Goal: Task Accomplishment & Management: Complete application form

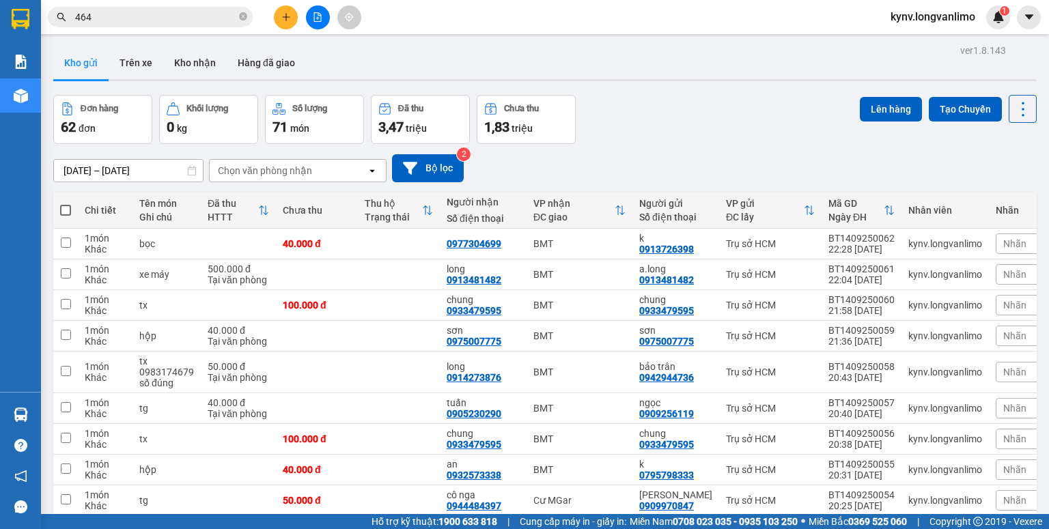
scroll to position [81, 0]
click at [180, 20] on input "464" at bounding box center [155, 17] width 161 height 15
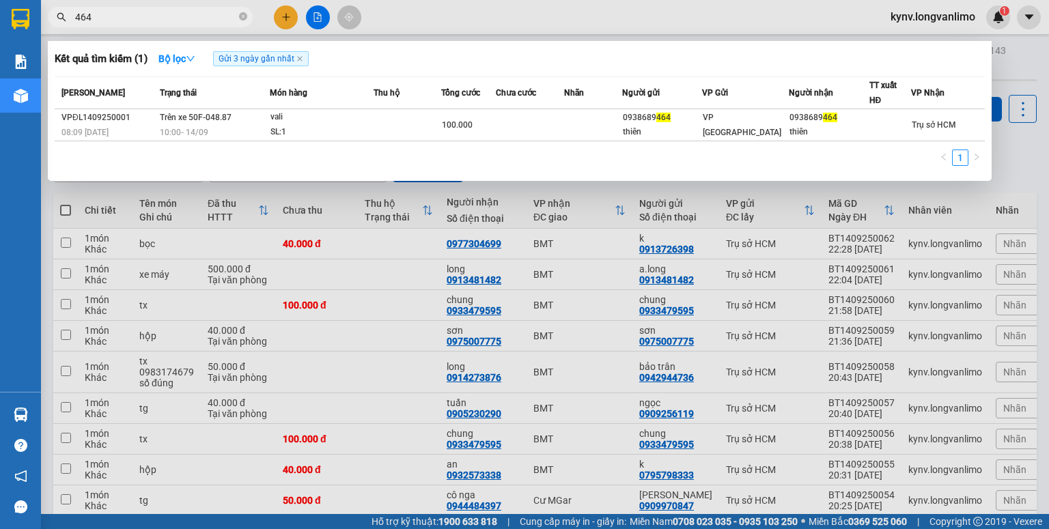
click at [180, 20] on input "464" at bounding box center [155, 17] width 161 height 15
paste input "0346472623"
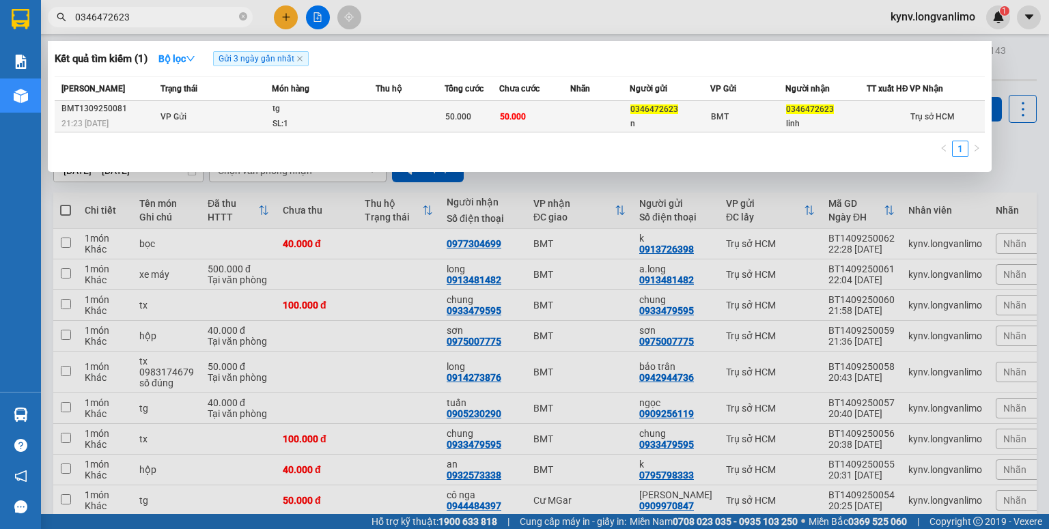
type input "0346472623"
click at [432, 123] on td at bounding box center [409, 116] width 69 height 31
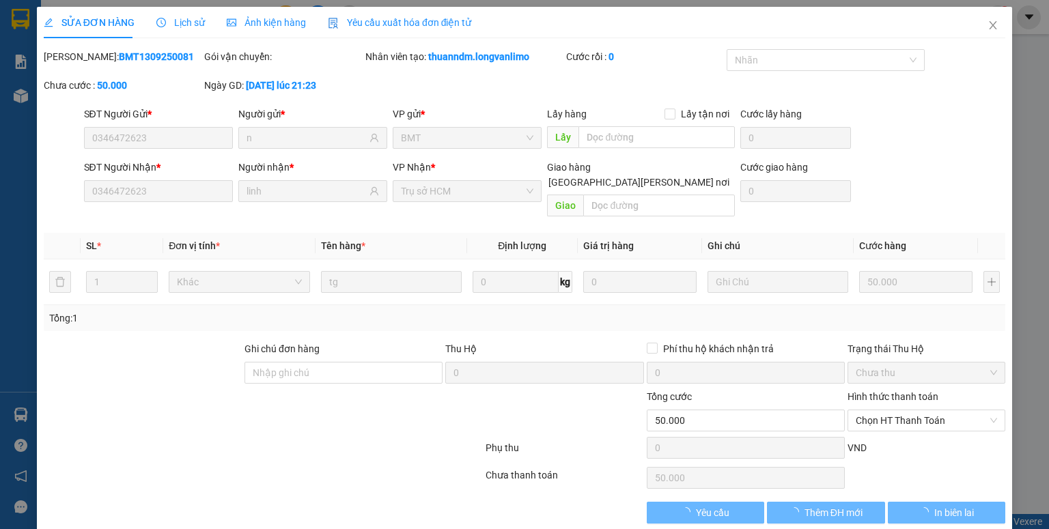
click at [253, 19] on span "Ảnh kiện hàng" at bounding box center [266, 22] width 79 height 11
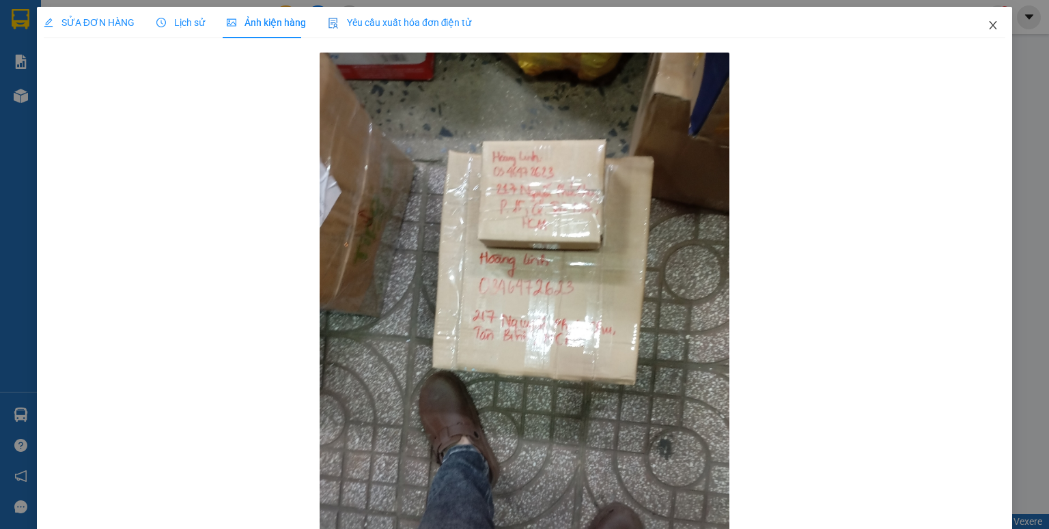
click at [987, 27] on icon "close" at bounding box center [992, 25] width 11 height 11
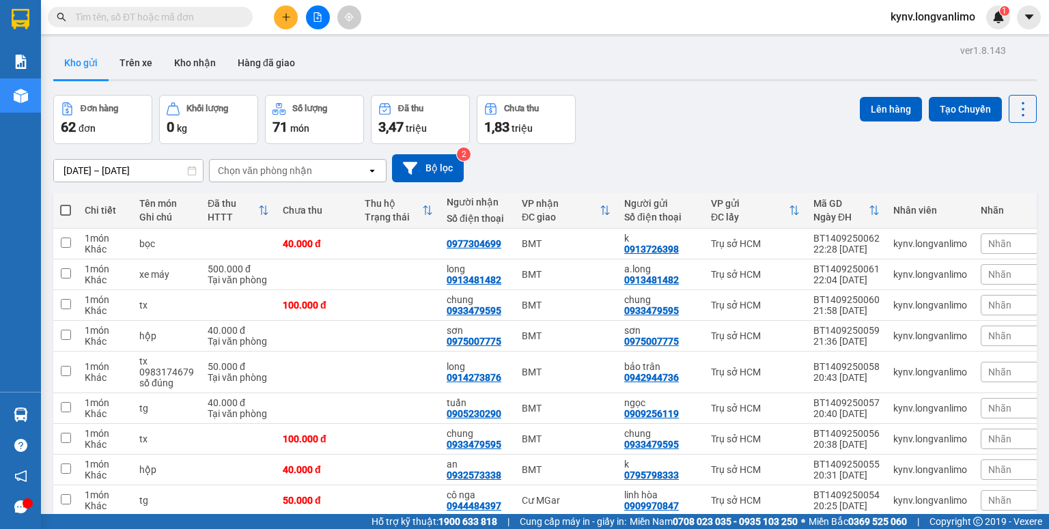
click at [101, 14] on input "text" at bounding box center [155, 17] width 161 height 15
paste input "0988216779"
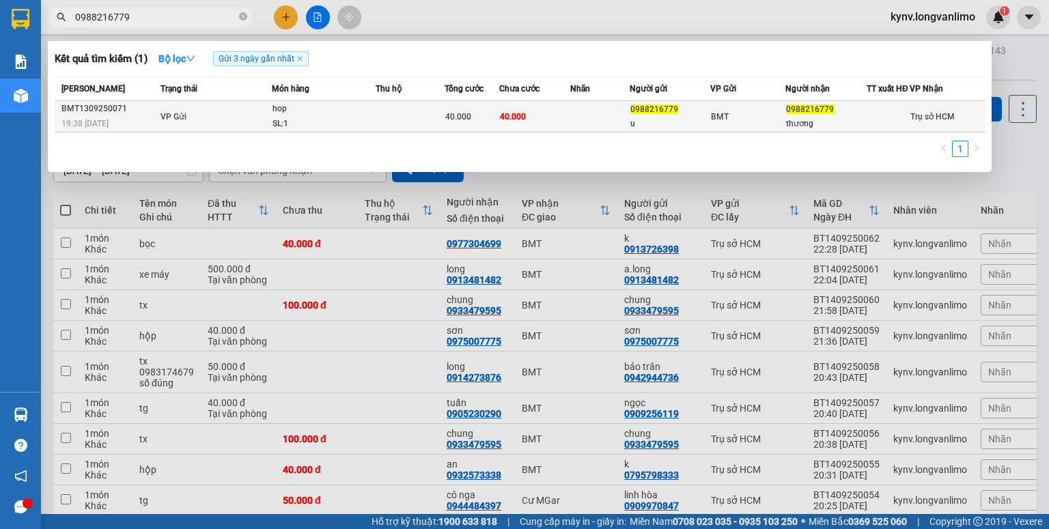
type input "0988216779"
click at [468, 114] on td "40.000" at bounding box center [471, 116] width 55 height 31
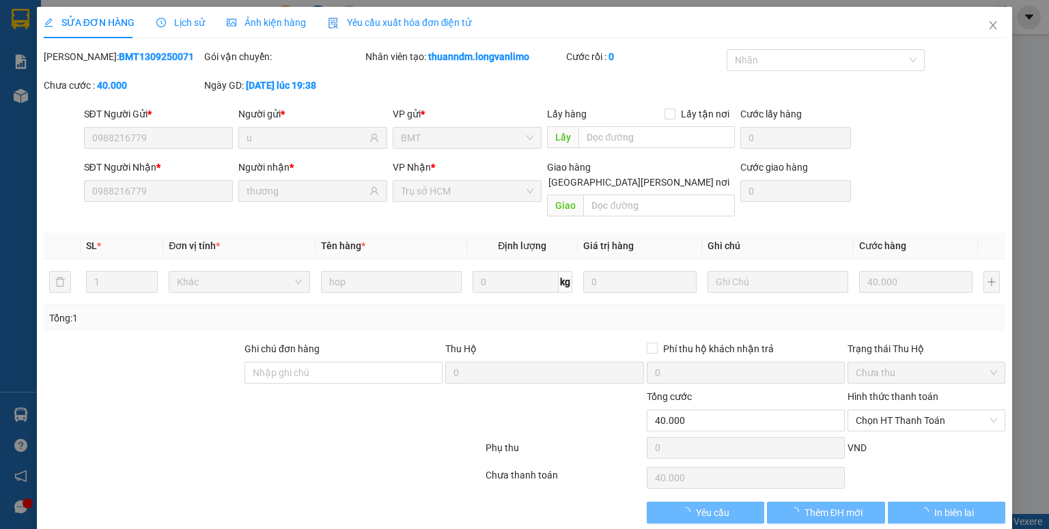
type input "0988216779"
type input "u"
type input "0988216779"
type input "thương"
type input "40.000"
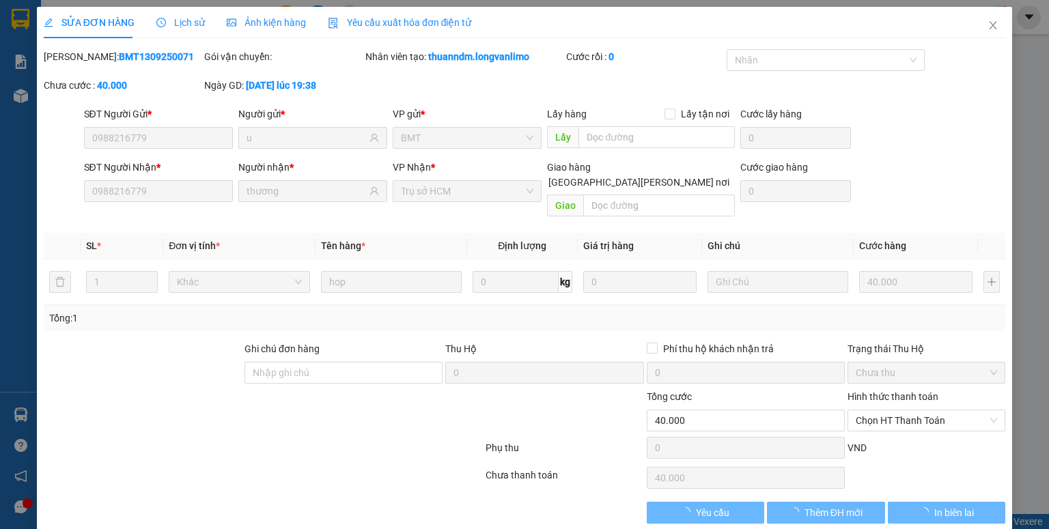
type input "40.000"
click at [295, 25] on span "Ảnh kiện hàng" at bounding box center [266, 22] width 79 height 11
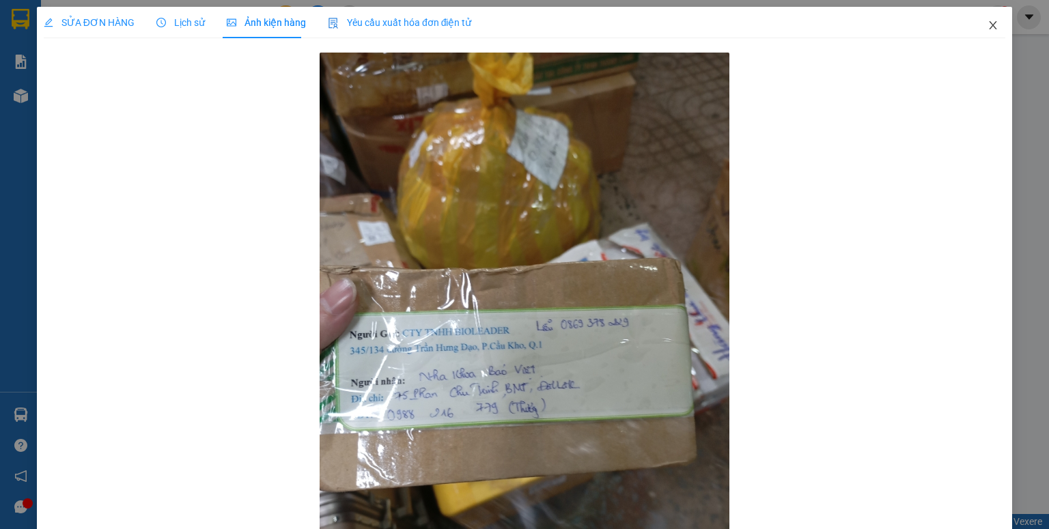
click at [987, 23] on icon "close" at bounding box center [992, 25] width 11 height 11
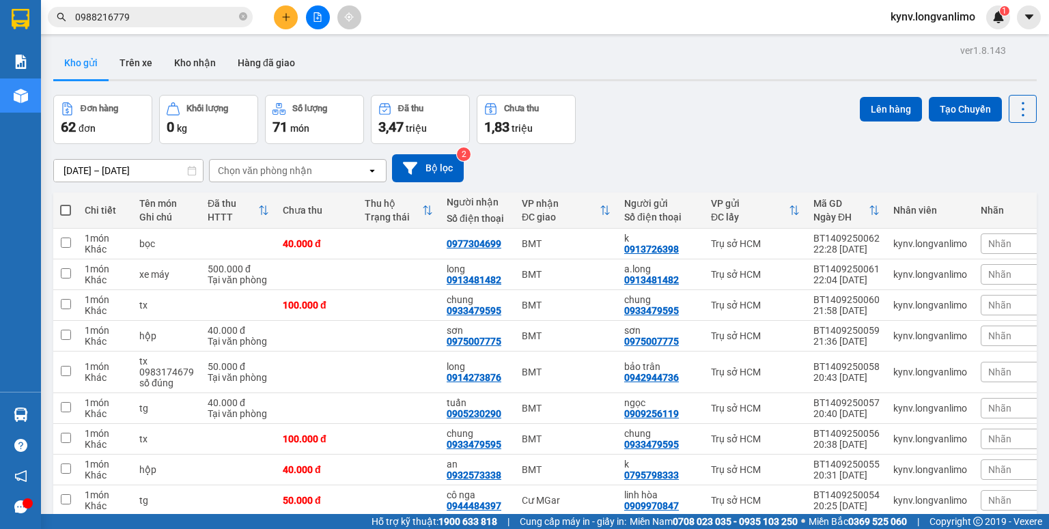
click at [240, 16] on icon "close-circle" at bounding box center [243, 16] width 8 height 8
paste input "339373832"
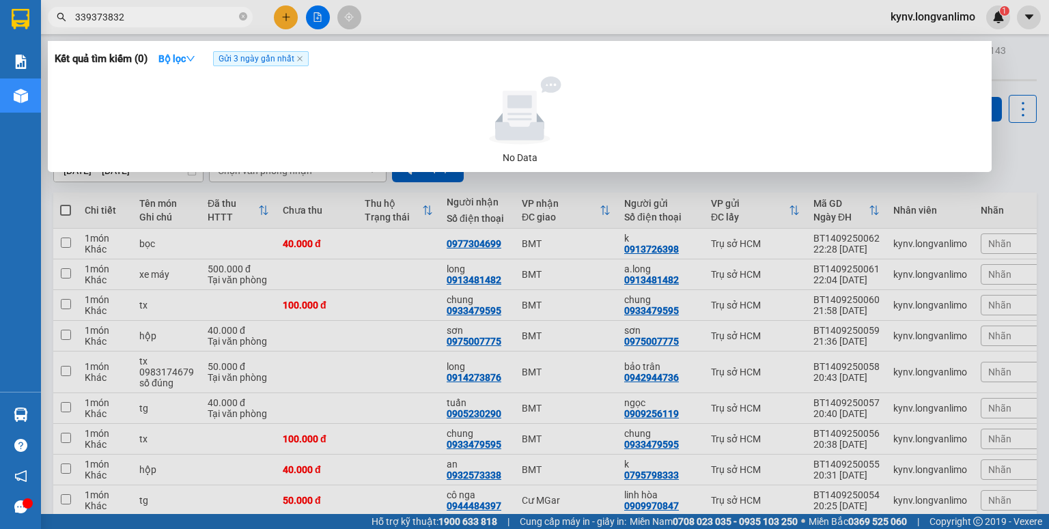
drag, startPoint x: 101, startPoint y: 15, endPoint x: 71, endPoint y: 27, distance: 32.2
click at [71, 27] on span "339373832" at bounding box center [150, 17] width 205 height 20
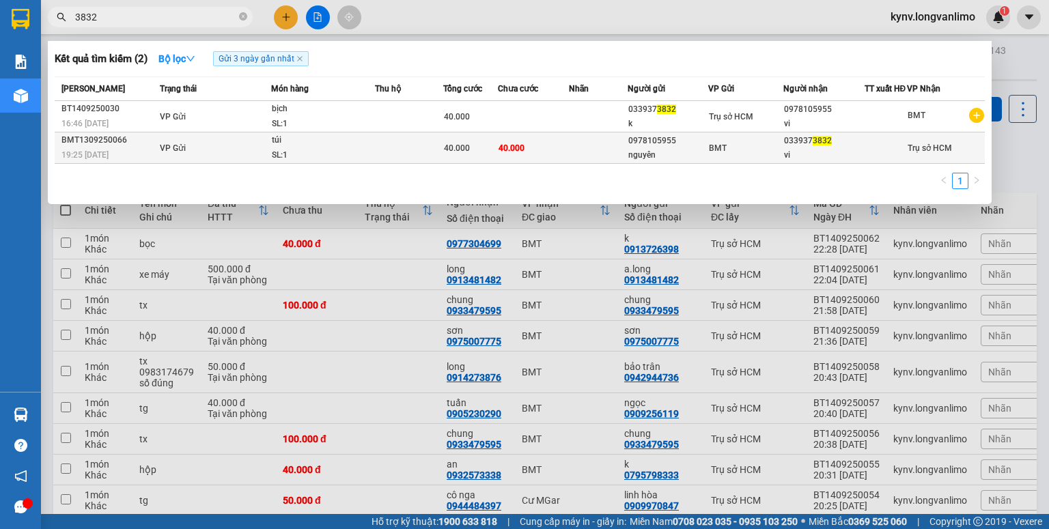
type input "3832"
click at [692, 148] on div "0978105955" at bounding box center [667, 141] width 79 height 14
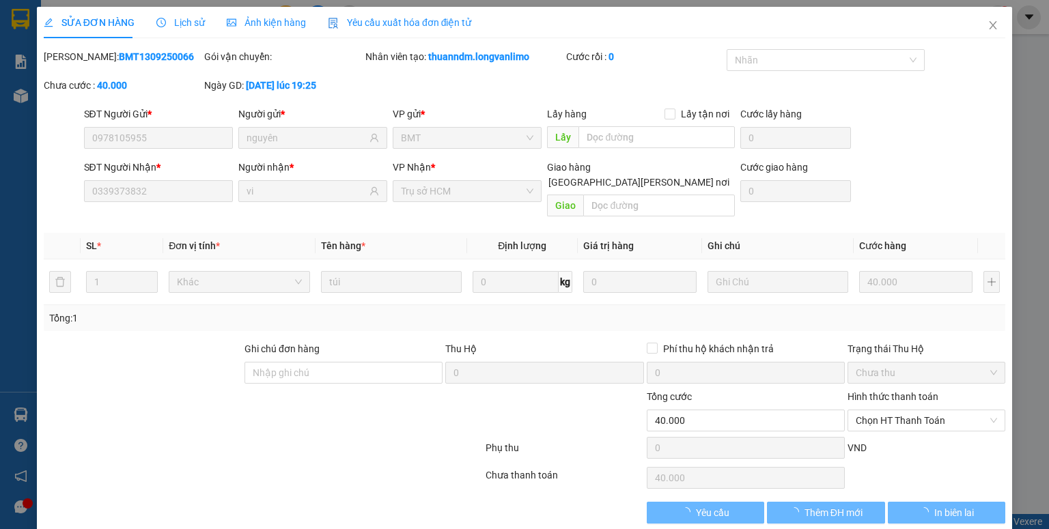
type input "0978105955"
type input "nguyên"
type input "0339373832"
type input "vi"
type input "40.000"
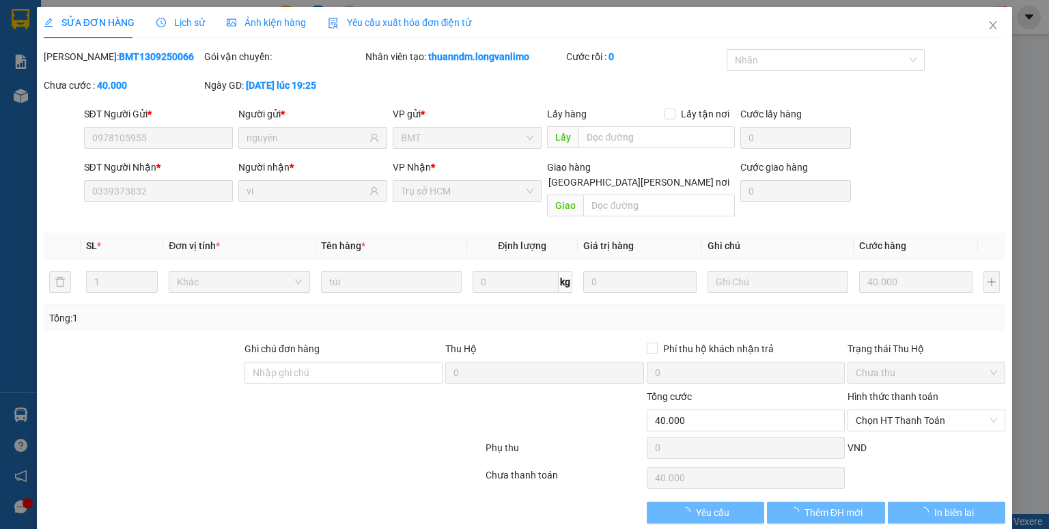
type input "40.000"
click at [277, 29] on div "Ảnh kiện hàng" at bounding box center [266, 22] width 79 height 15
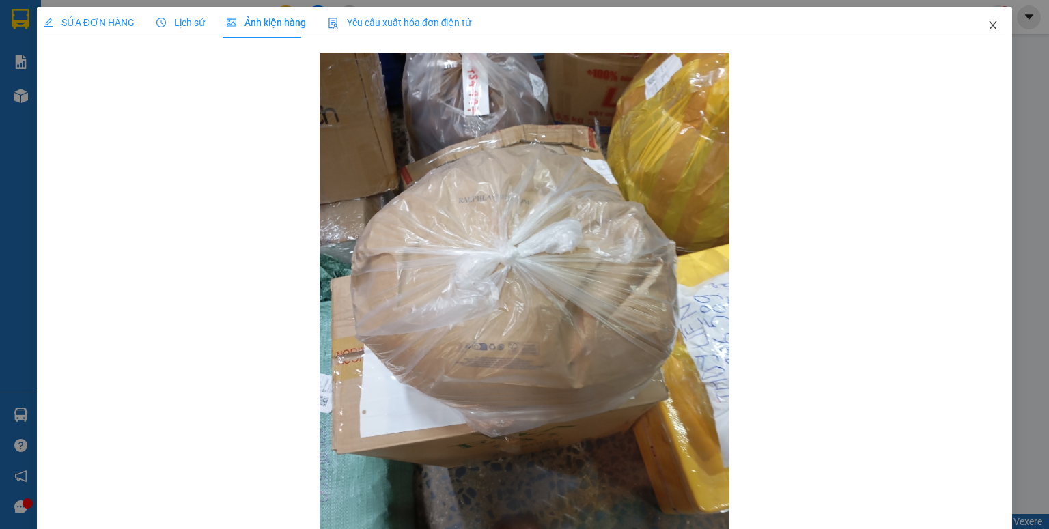
click at [987, 25] on icon "close" at bounding box center [992, 25] width 11 height 11
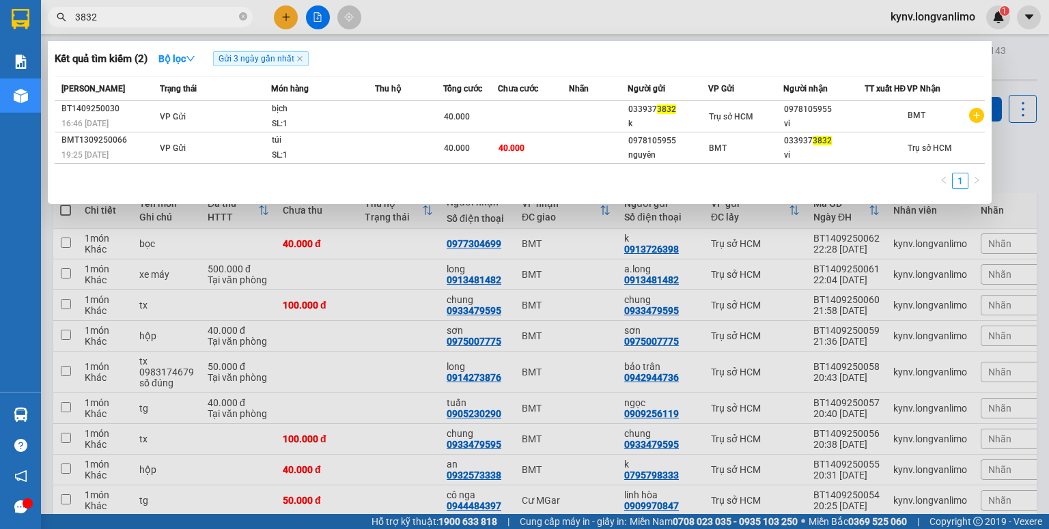
click at [148, 16] on input "3832" at bounding box center [155, 17] width 161 height 15
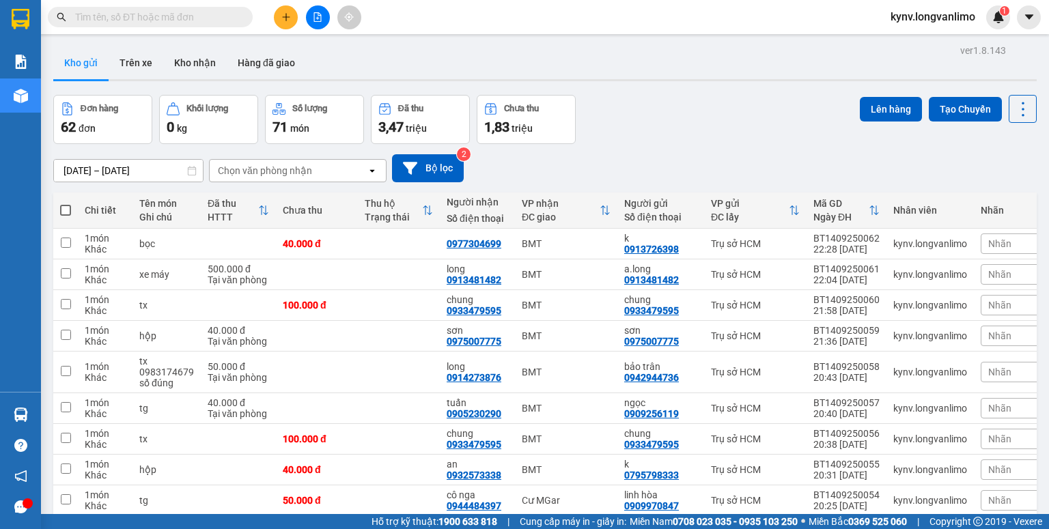
paste input "0935169090"
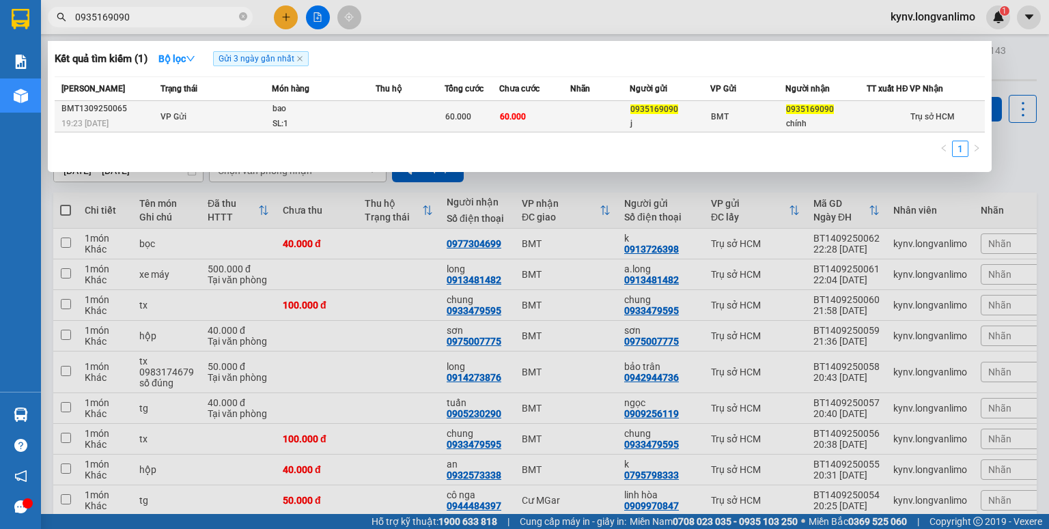
type input "0935169090"
click at [678, 115] on div "0935169090" at bounding box center [670, 109] width 80 height 14
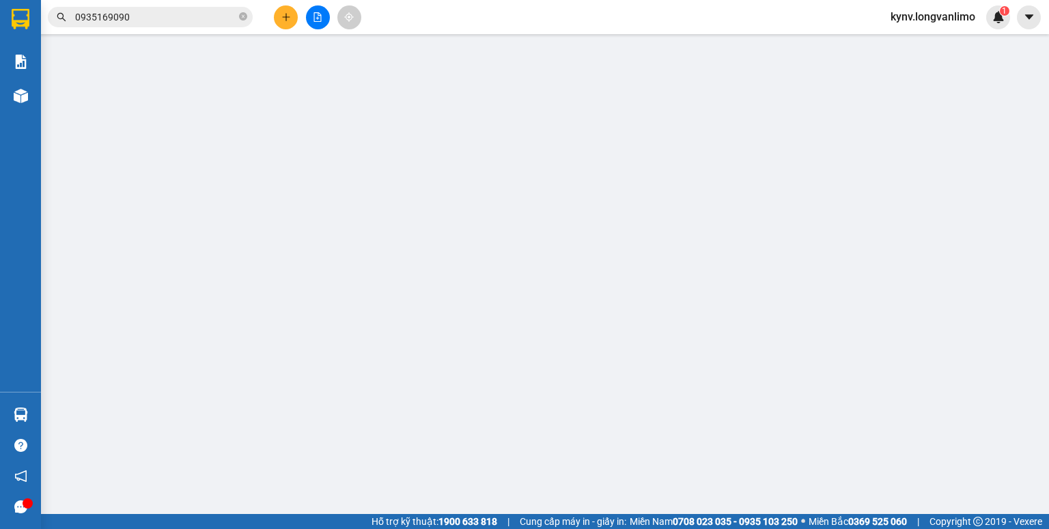
type input "0935169090"
type input "j"
type input "0935169090"
type input "chính"
type input "60.000"
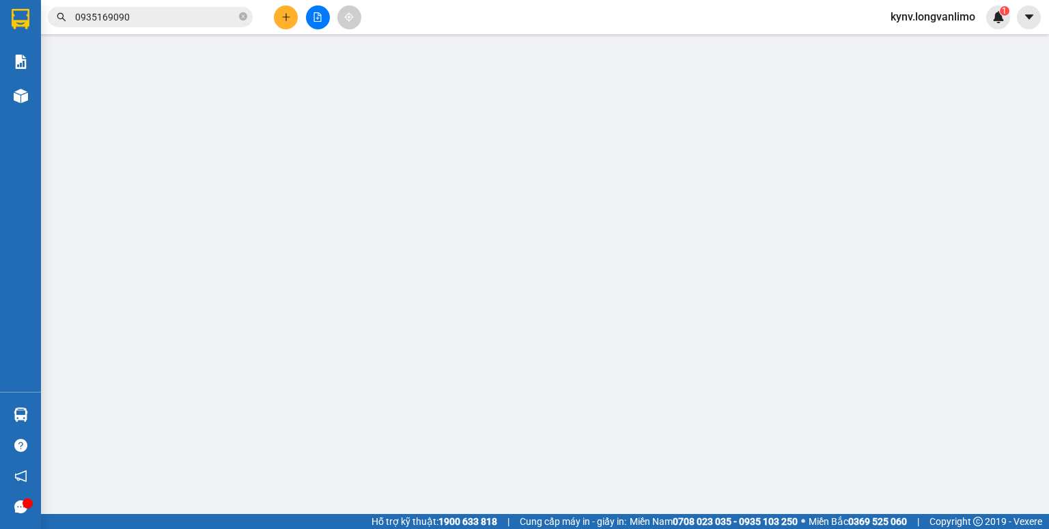
type input "60.000"
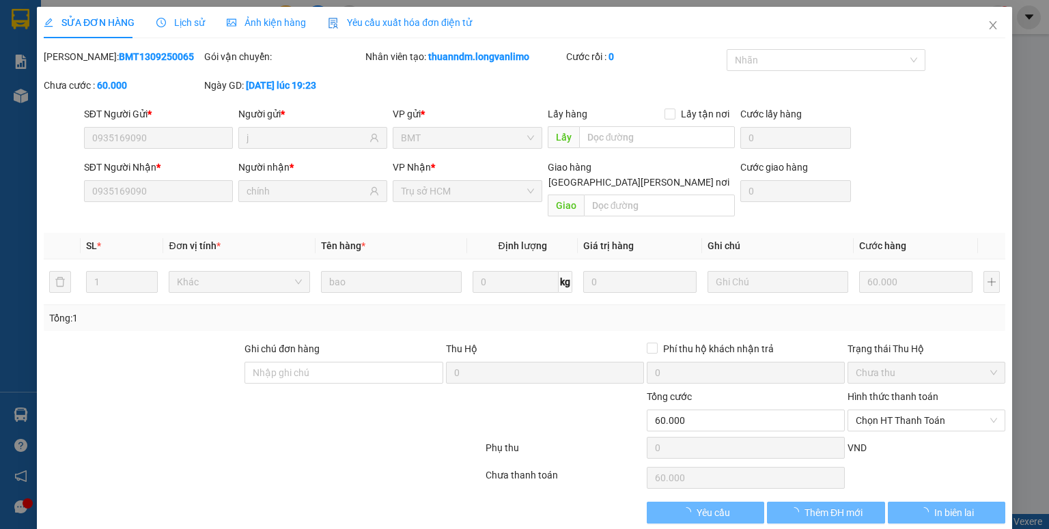
click at [295, 21] on span "Ảnh kiện hàng" at bounding box center [266, 22] width 79 height 11
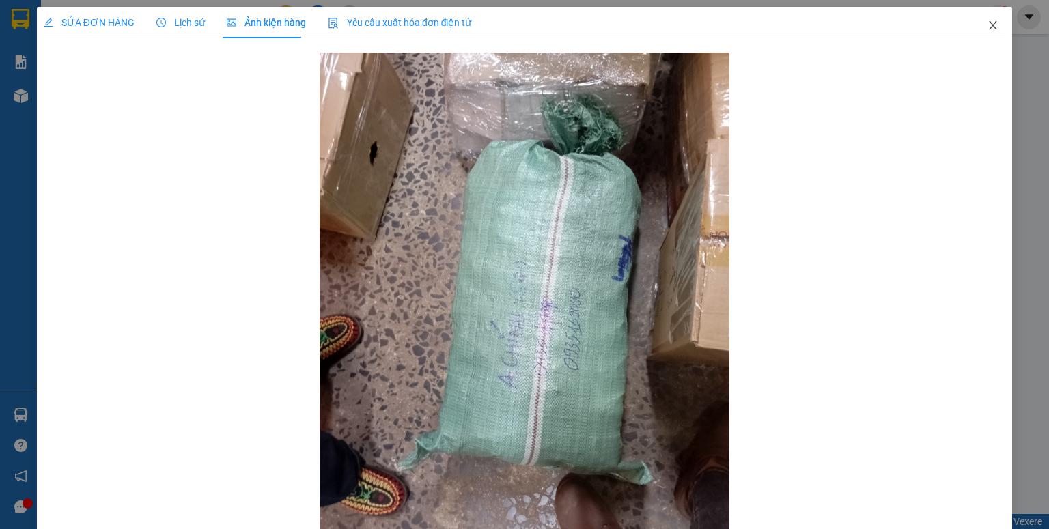
click at [987, 25] on icon "close" at bounding box center [992, 25] width 11 height 11
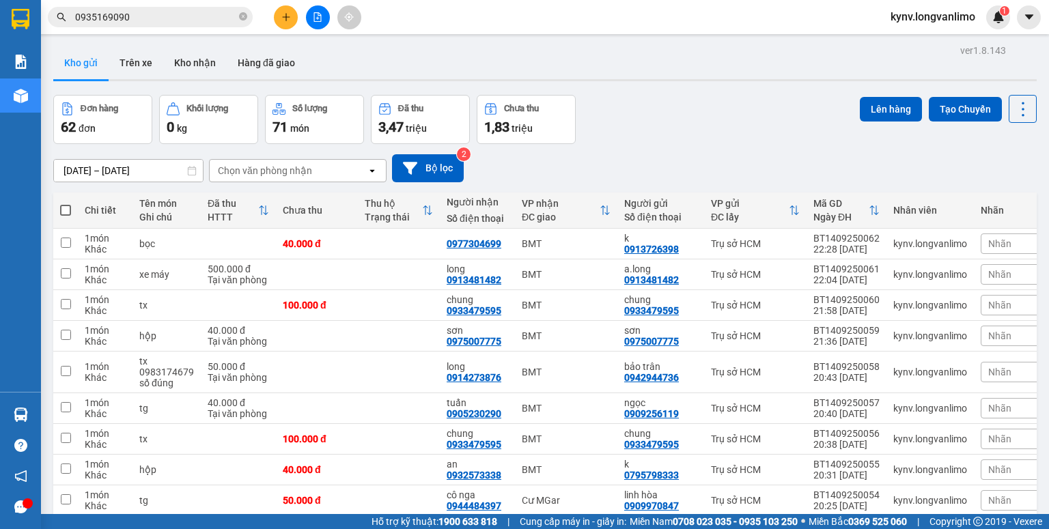
click at [144, 14] on input "0935169090" at bounding box center [155, 17] width 161 height 15
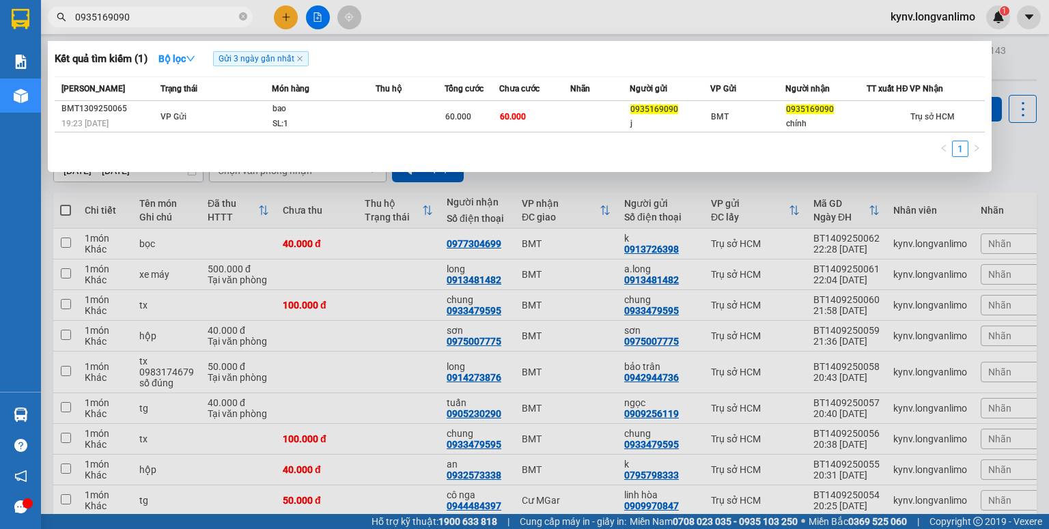
click at [144, 14] on input "0935169090" at bounding box center [155, 17] width 161 height 15
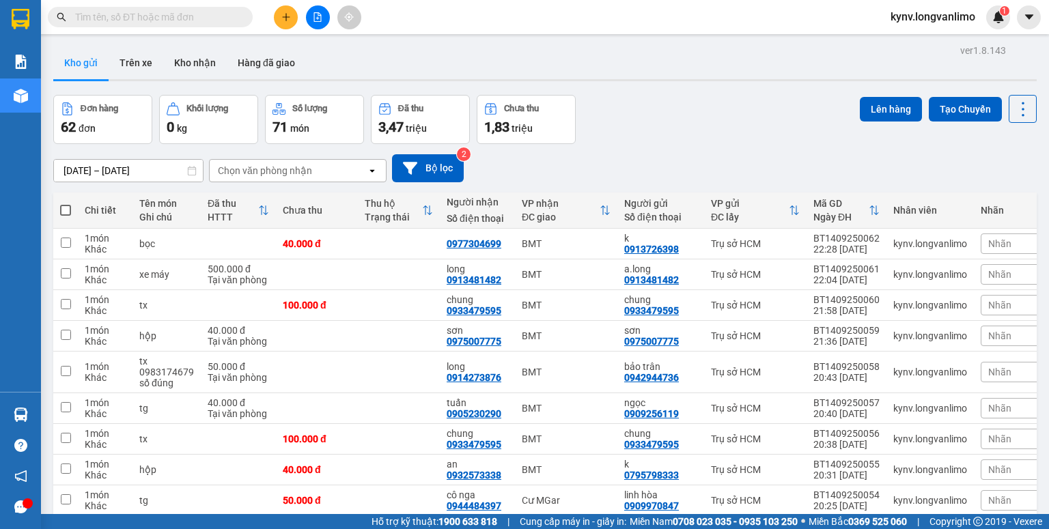
paste input "0986996569"
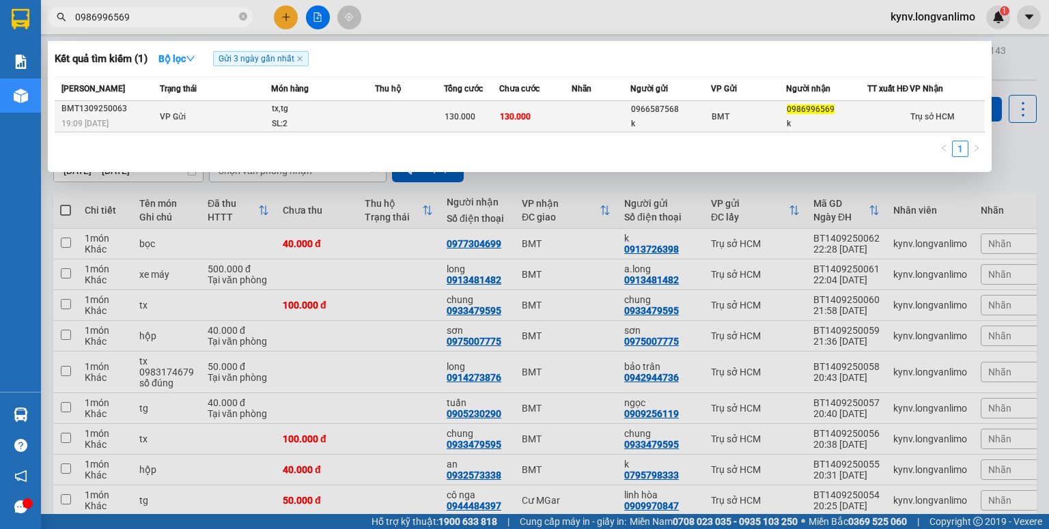
type input "0986996569"
click at [397, 120] on td at bounding box center [409, 116] width 69 height 31
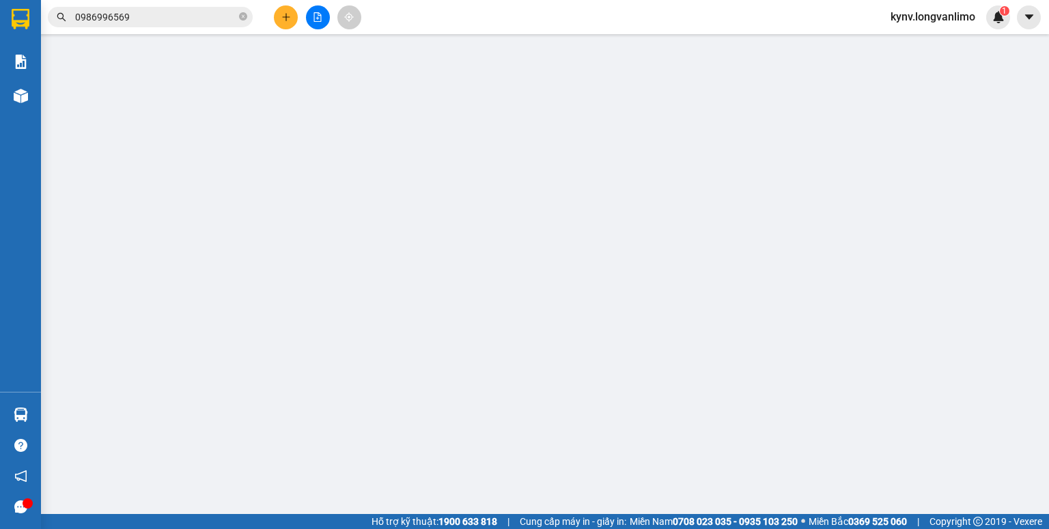
type input "0966587568"
type input "k"
type input "0986996569"
type input "k"
type input "130.000"
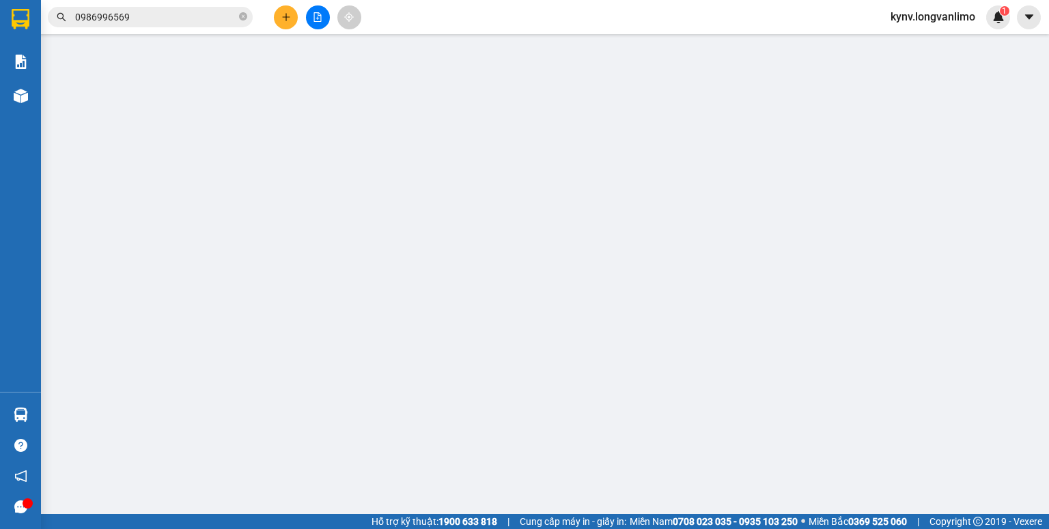
type input "130.000"
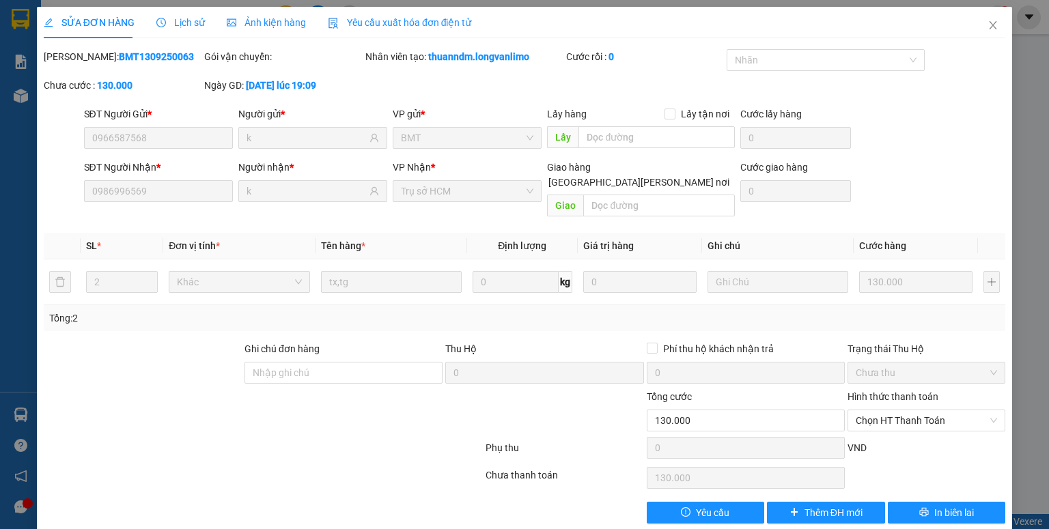
click at [254, 25] on span "Ảnh kiện hàng" at bounding box center [266, 22] width 79 height 11
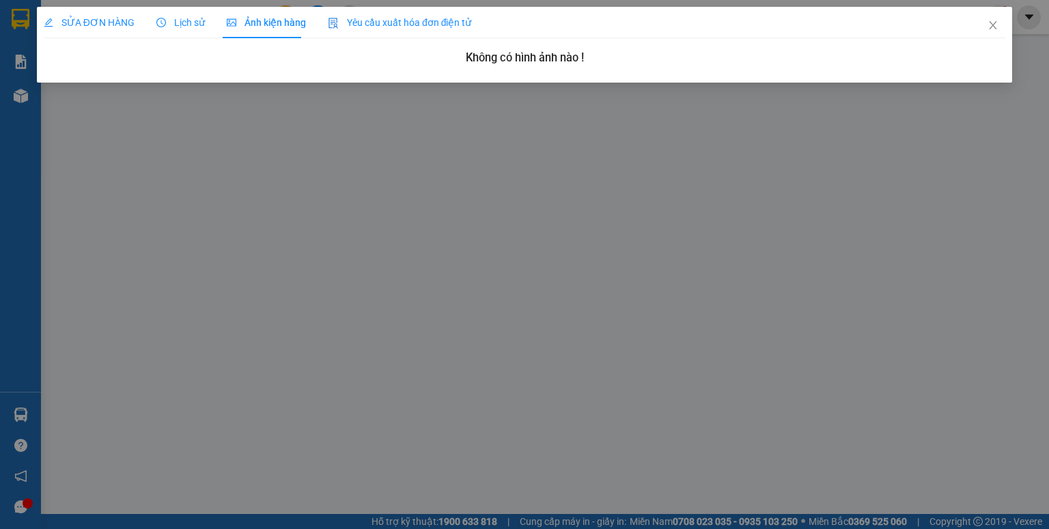
click at [101, 24] on span "SỬA ĐƠN HÀNG" at bounding box center [89, 22] width 91 height 11
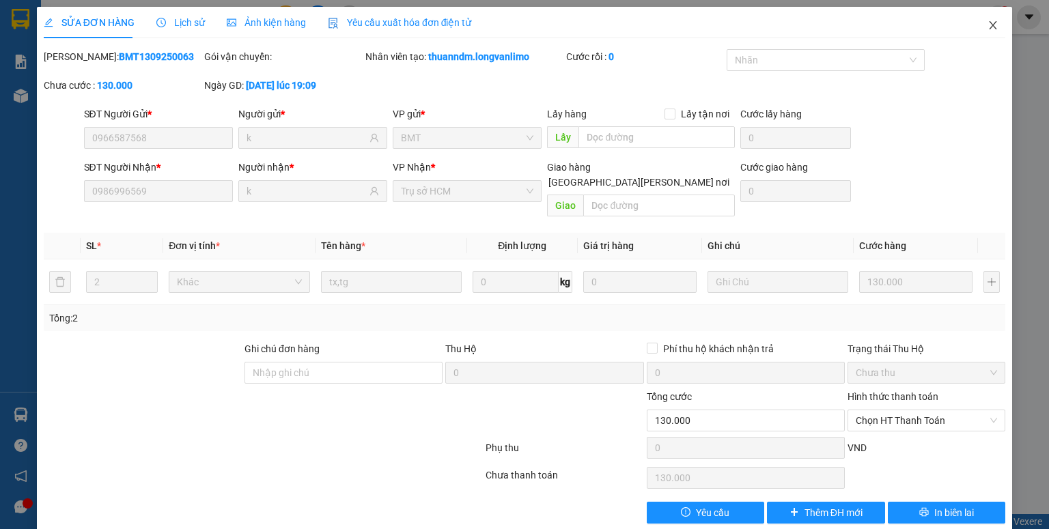
click at [981, 19] on span "Close" at bounding box center [993, 26] width 38 height 38
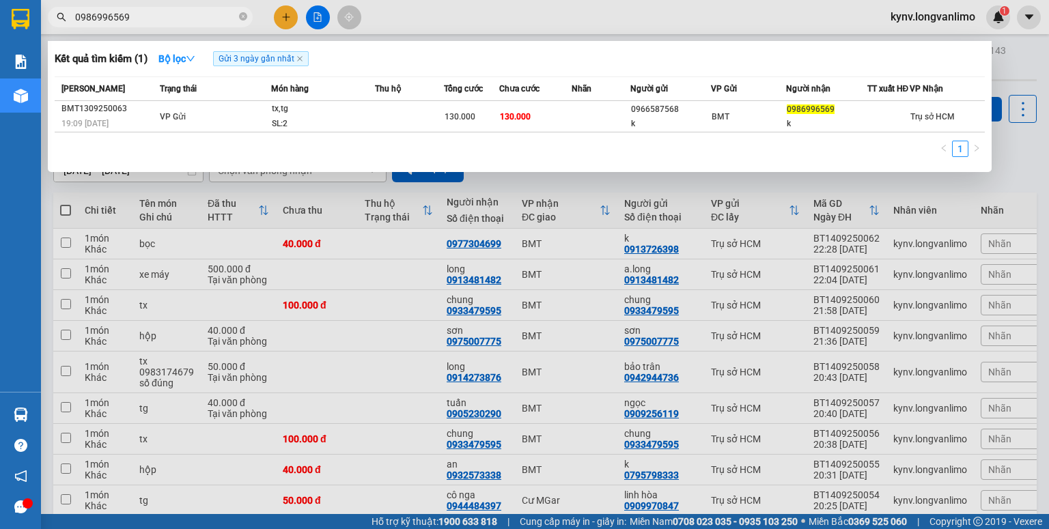
click at [158, 8] on span "0986996569" at bounding box center [150, 17] width 205 height 20
click at [244, 14] on icon "close-circle" at bounding box center [243, 16] width 8 height 8
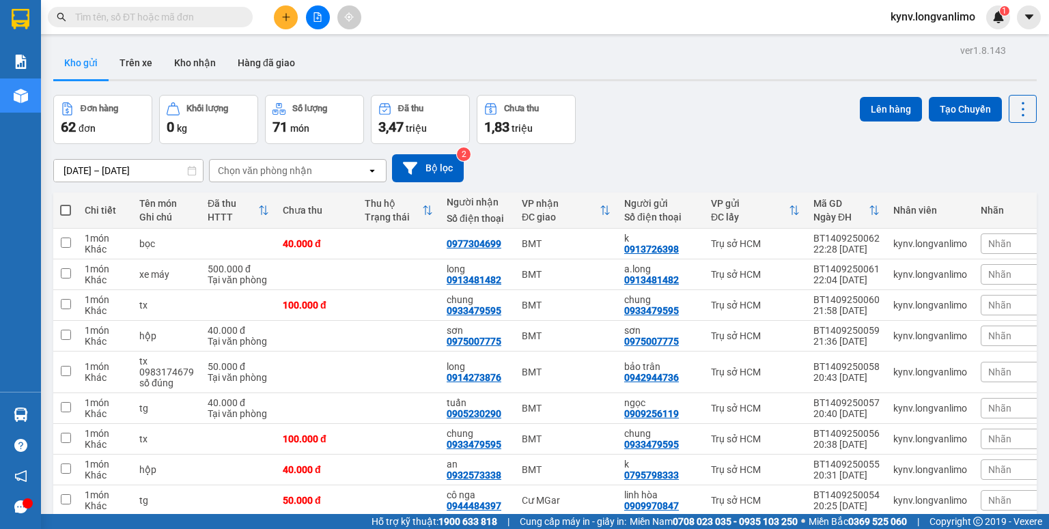
paste input "0907676904"
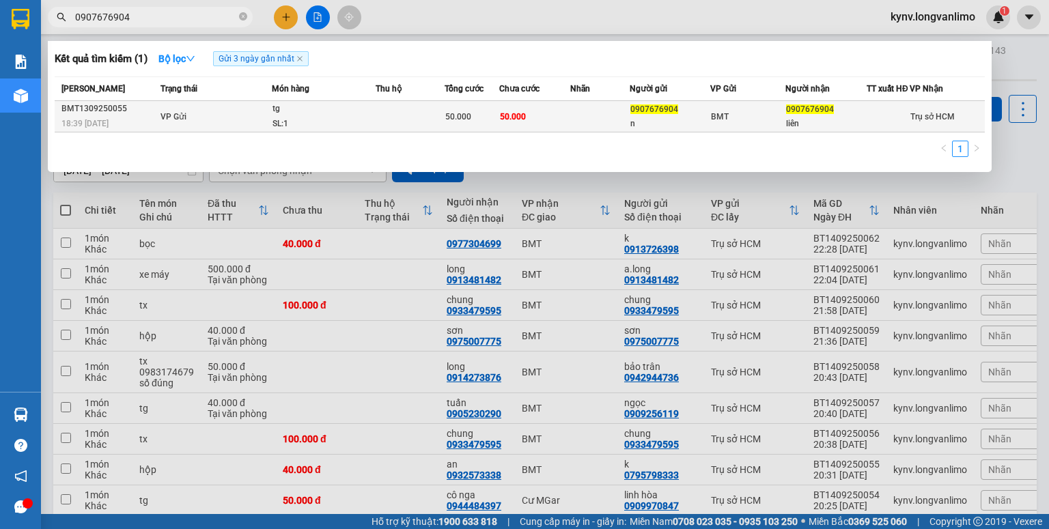
type input "0907676904"
click at [434, 124] on td at bounding box center [409, 116] width 69 height 31
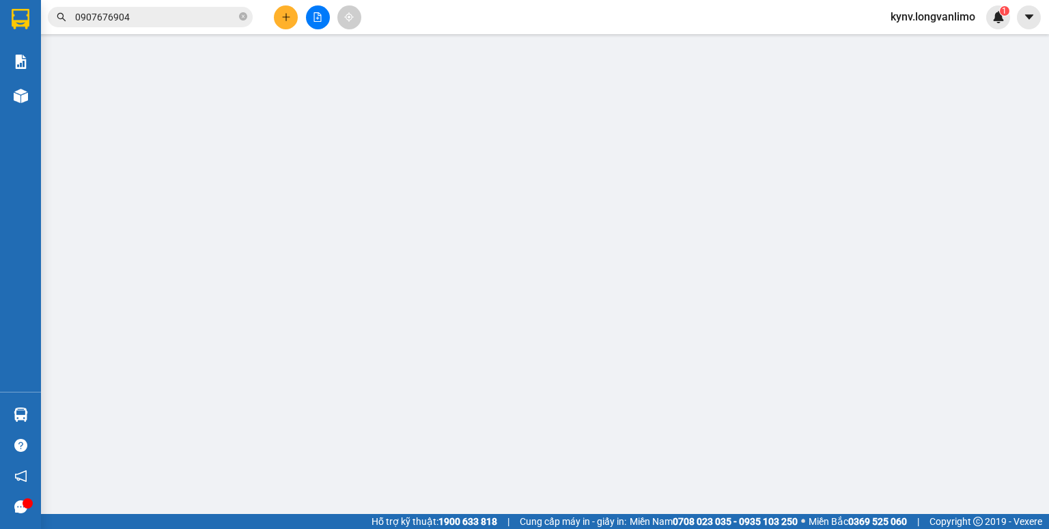
type input "0907676904"
type input "n"
type input "0907676904"
type input "liên"
type input "50.000"
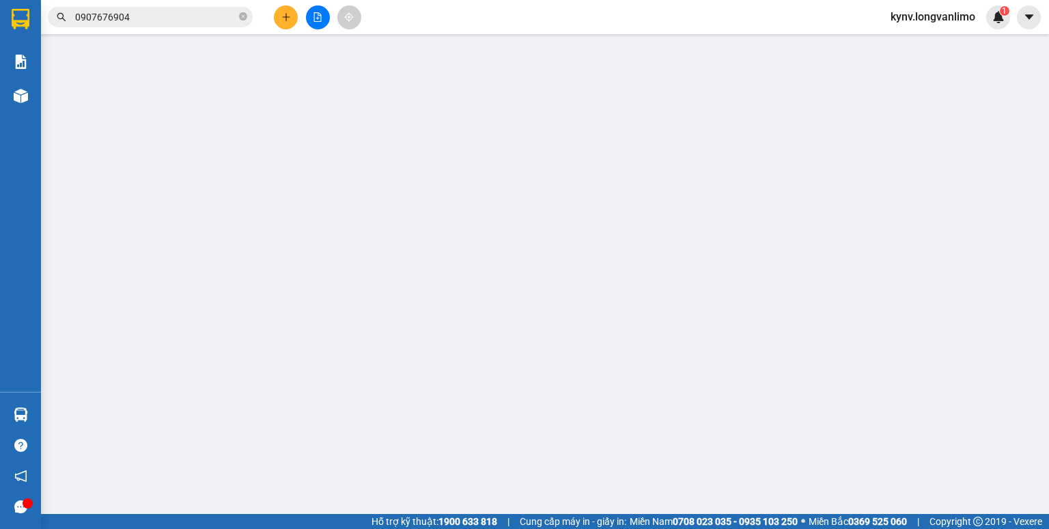
type input "50.000"
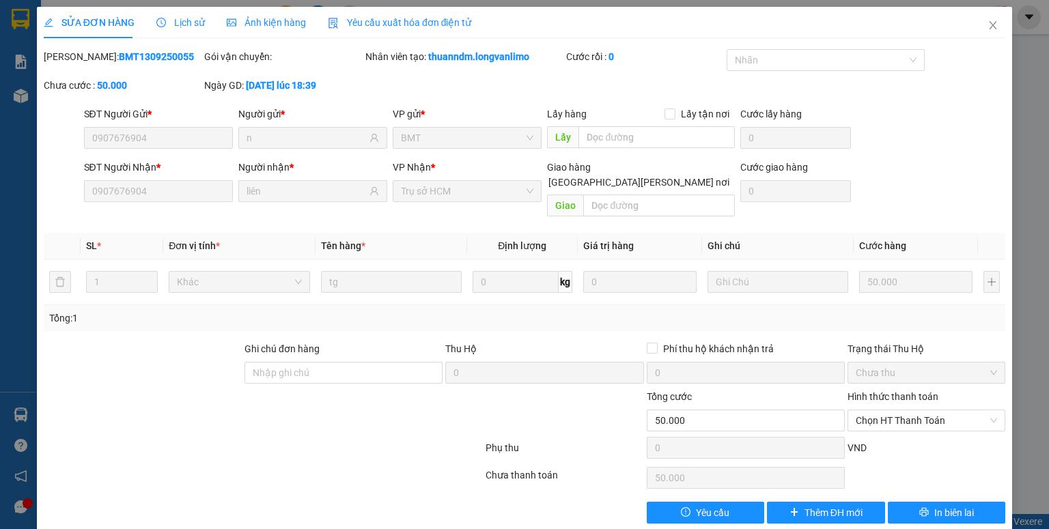
drag, startPoint x: 286, startPoint y: 29, endPoint x: 281, endPoint y: 42, distance: 13.2
click at [287, 28] on div "Ảnh kiện hàng" at bounding box center [266, 22] width 79 height 15
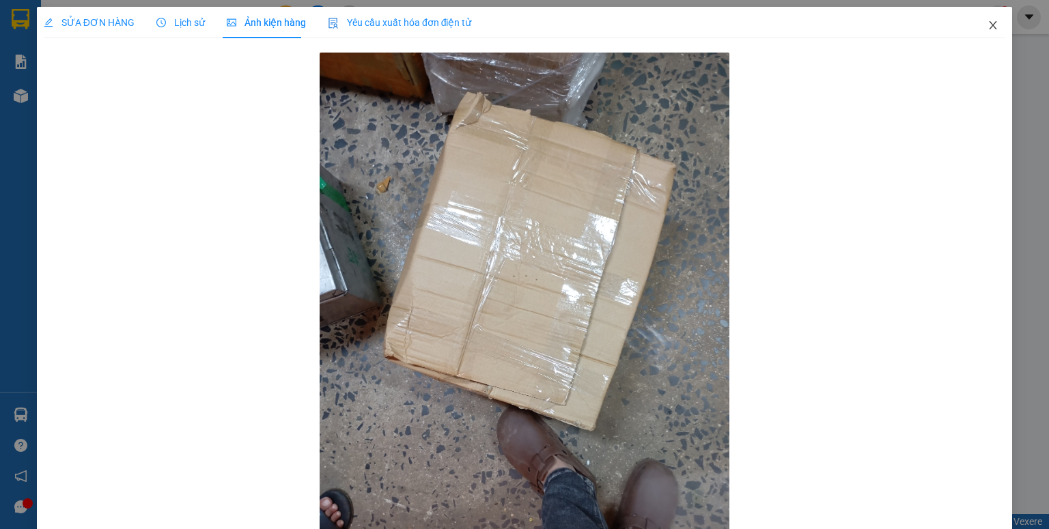
click at [987, 26] on icon "close" at bounding box center [992, 25] width 11 height 11
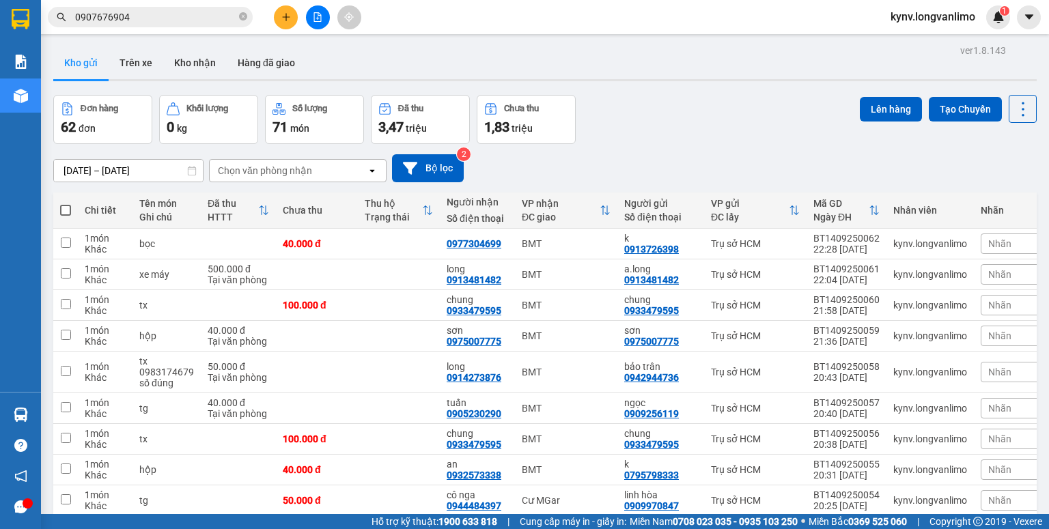
click at [152, 16] on input "0907676904" at bounding box center [155, 17] width 161 height 15
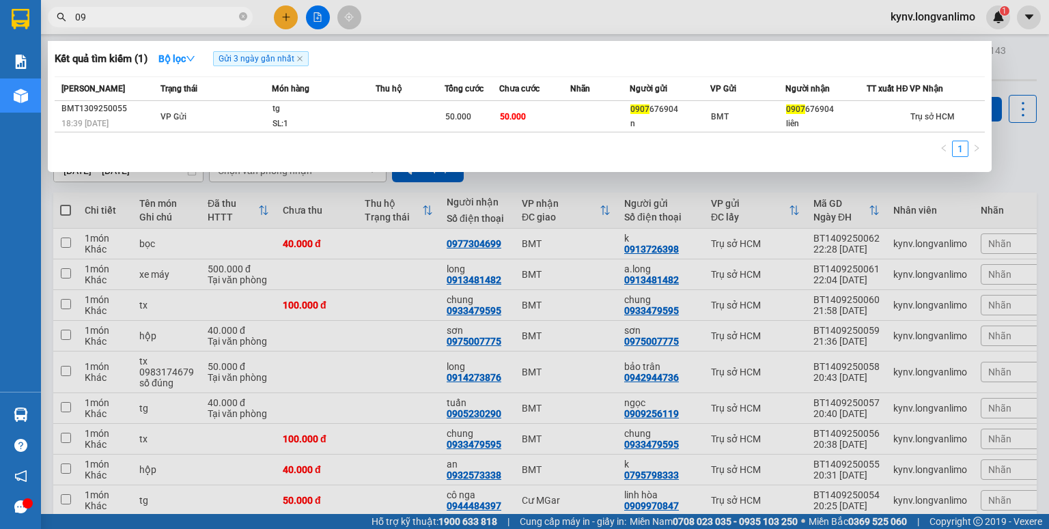
type input "0"
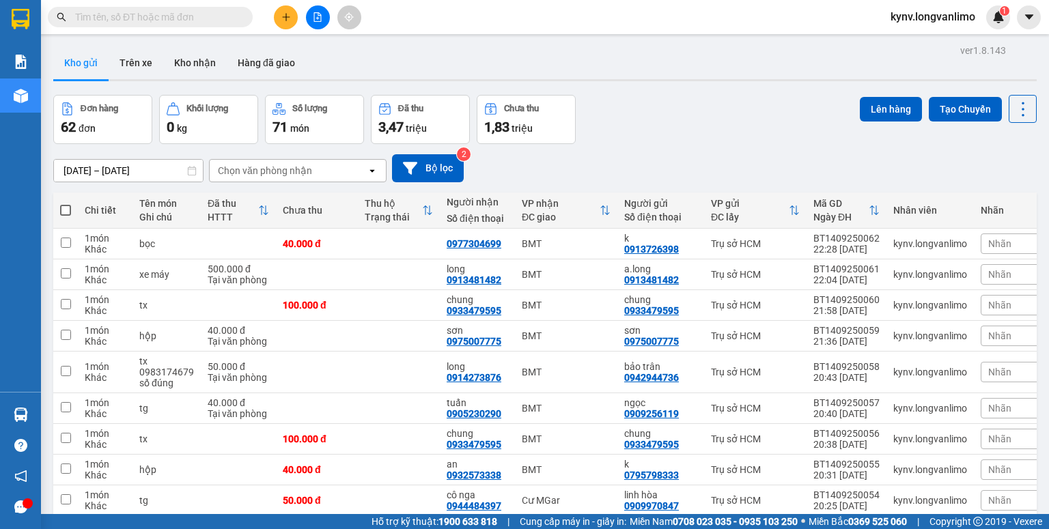
paste input "0902928590"
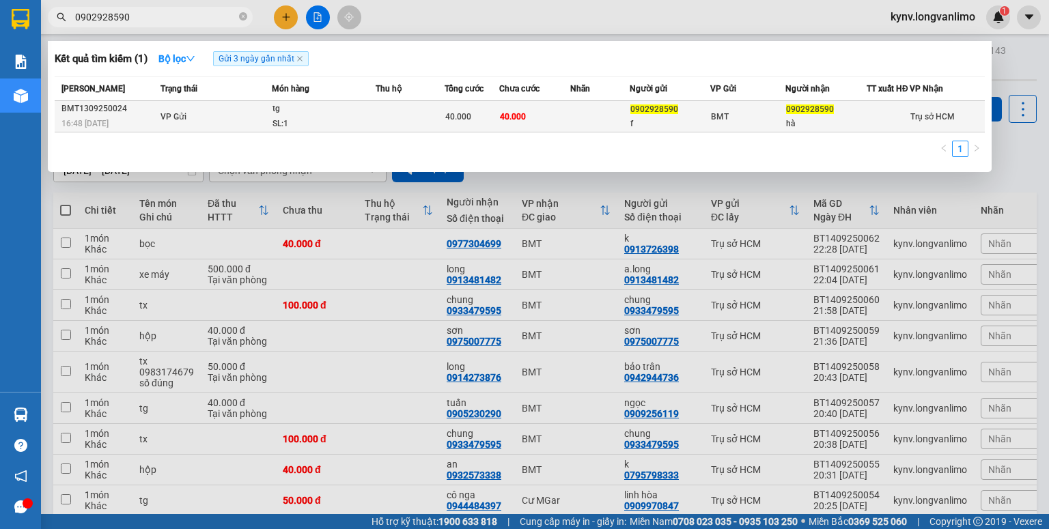
type input "0902928590"
click at [510, 132] on td "40.000" at bounding box center [534, 116] width 71 height 31
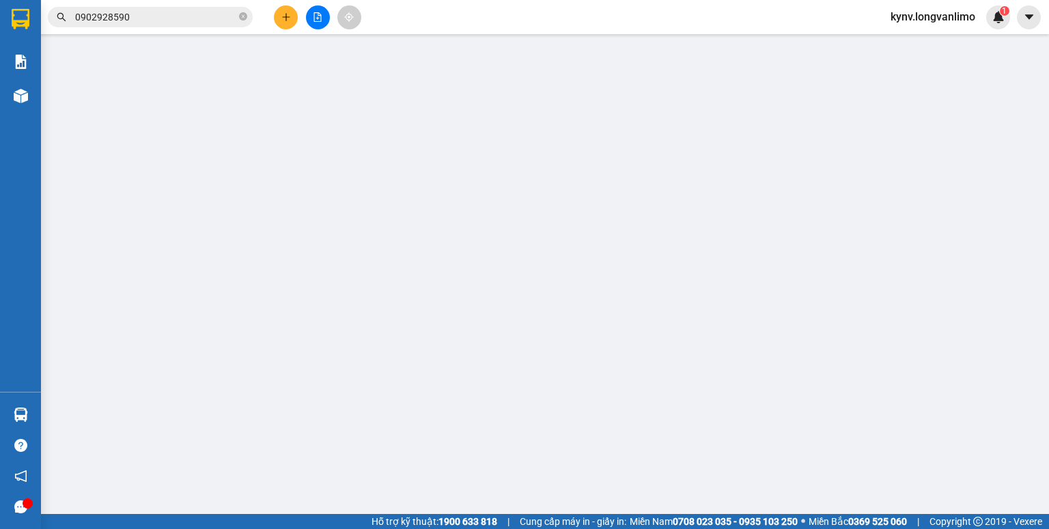
type input "0902928590"
type input "f"
type input "0902928590"
type input "hà"
type input "40.000"
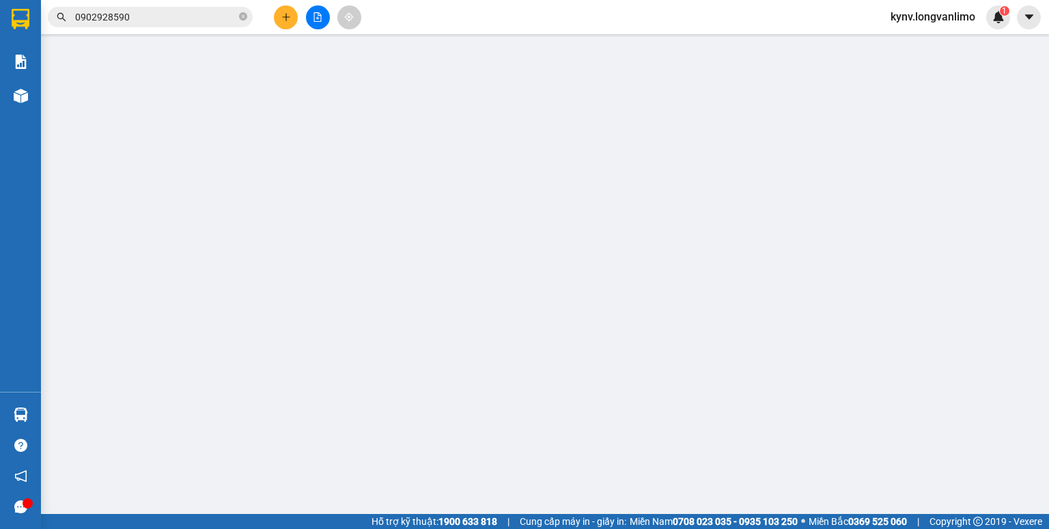
type input "40.000"
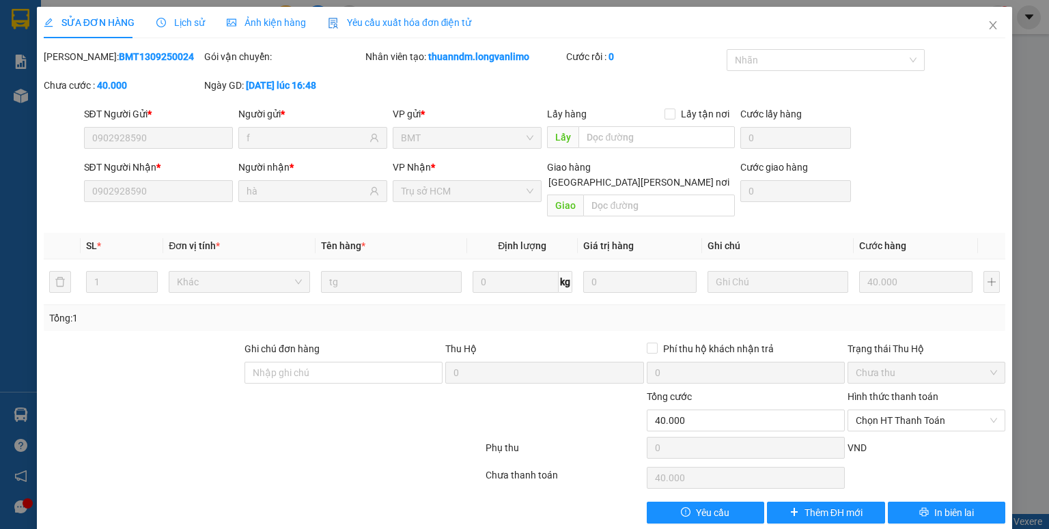
click at [266, 23] on span "Ảnh kiện hàng" at bounding box center [266, 22] width 79 height 11
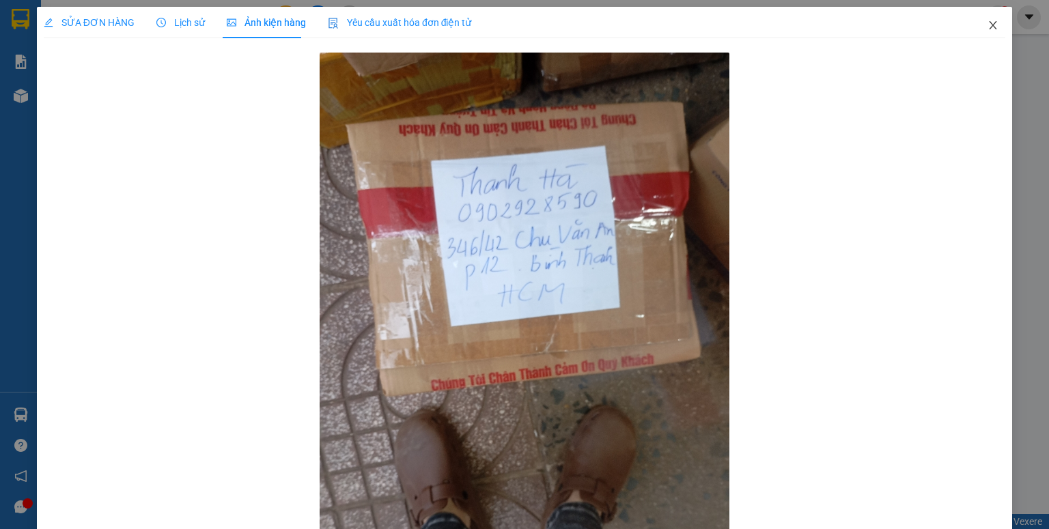
click at [987, 27] on icon "close" at bounding box center [992, 25] width 11 height 11
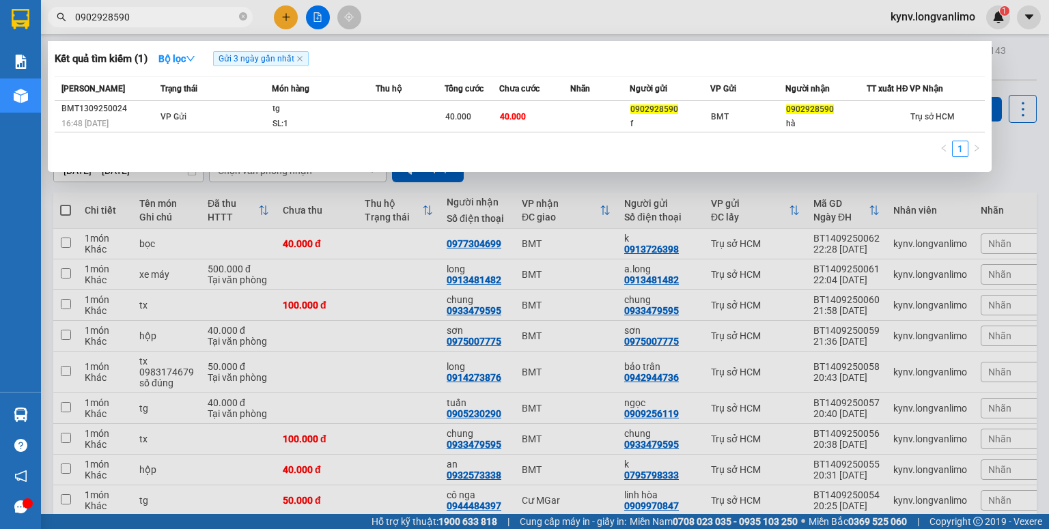
click at [154, 23] on input "0902928590" at bounding box center [155, 17] width 161 height 15
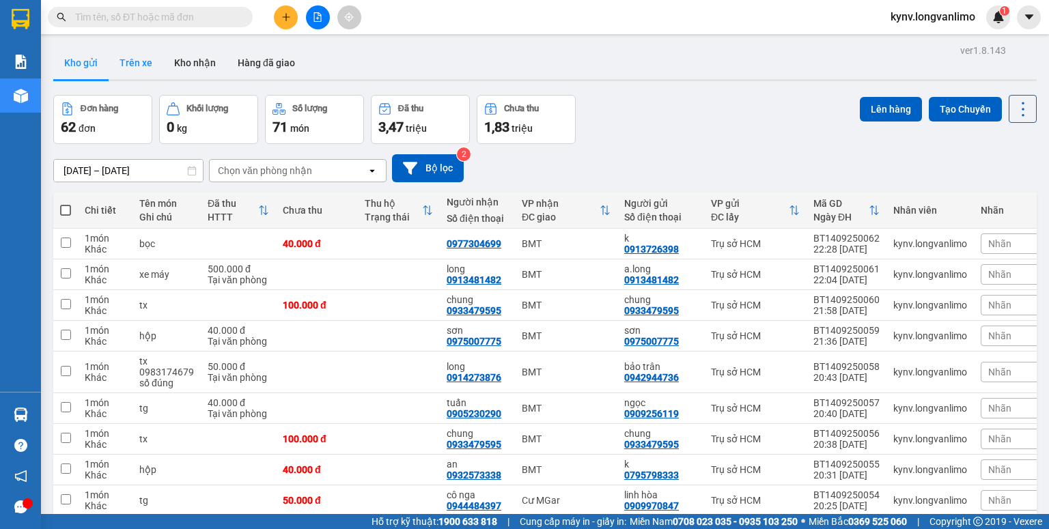
paste input "0903601881"
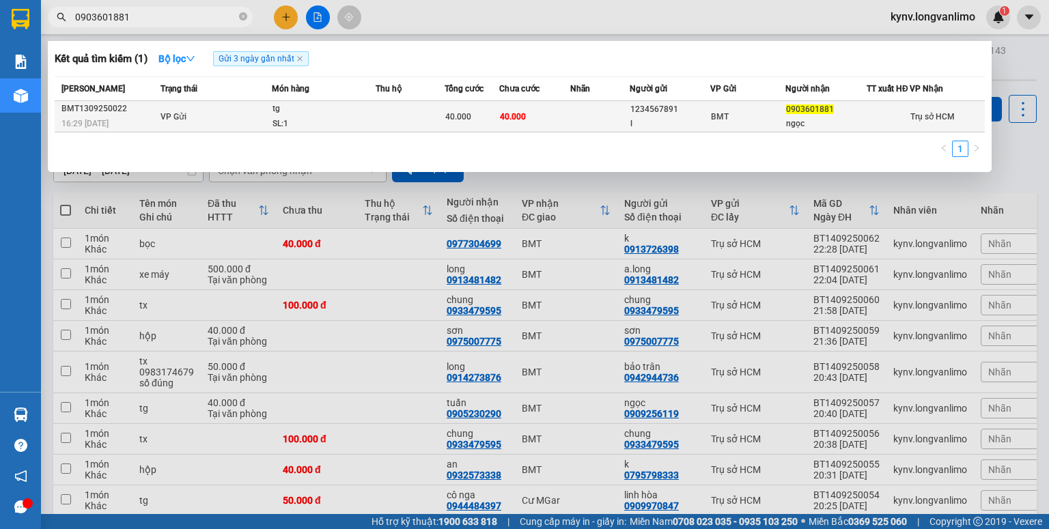
type input "0903601881"
click at [339, 117] on div "tg" at bounding box center [323, 109] width 102 height 15
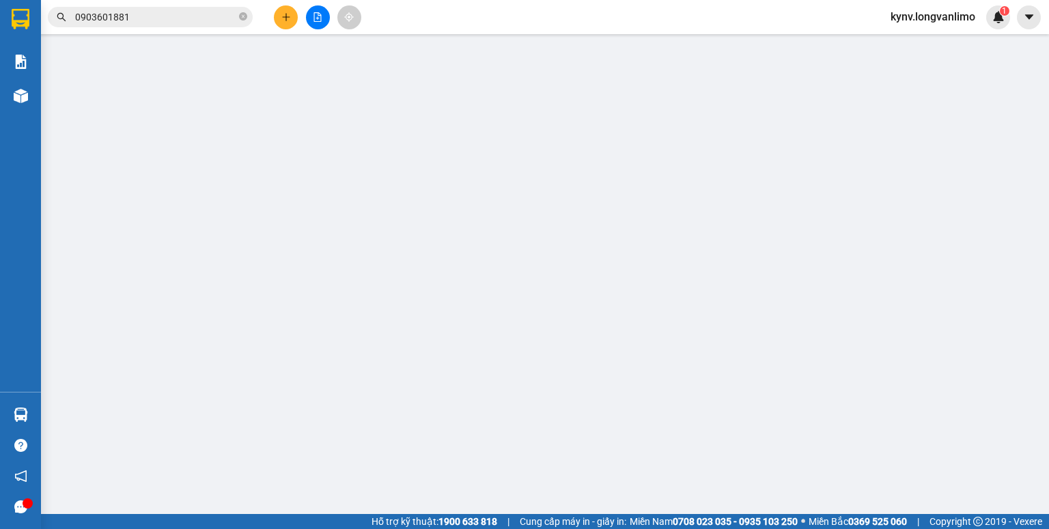
type input "1234567891"
type input "l"
type input "0903601881"
type input "ngọc"
type input "40.000"
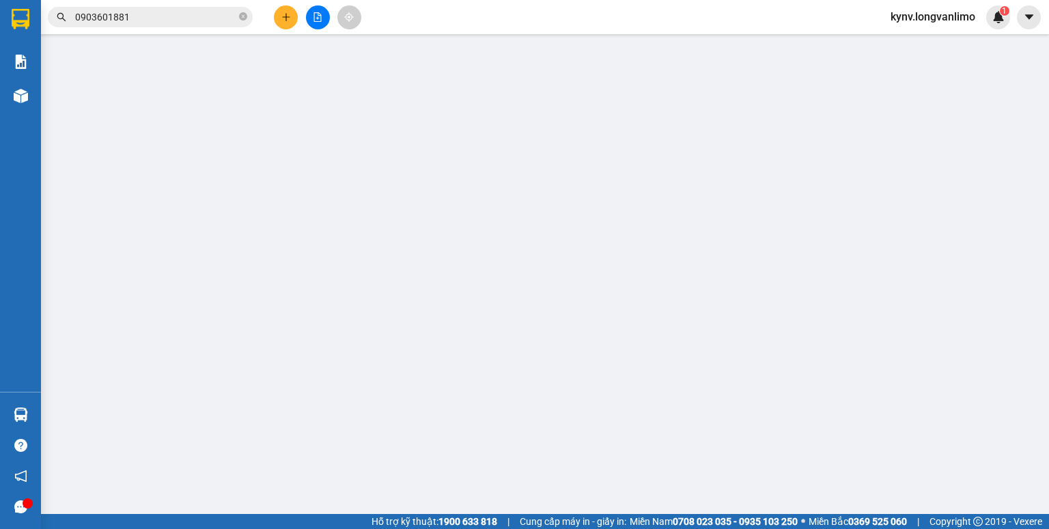
type input "40.000"
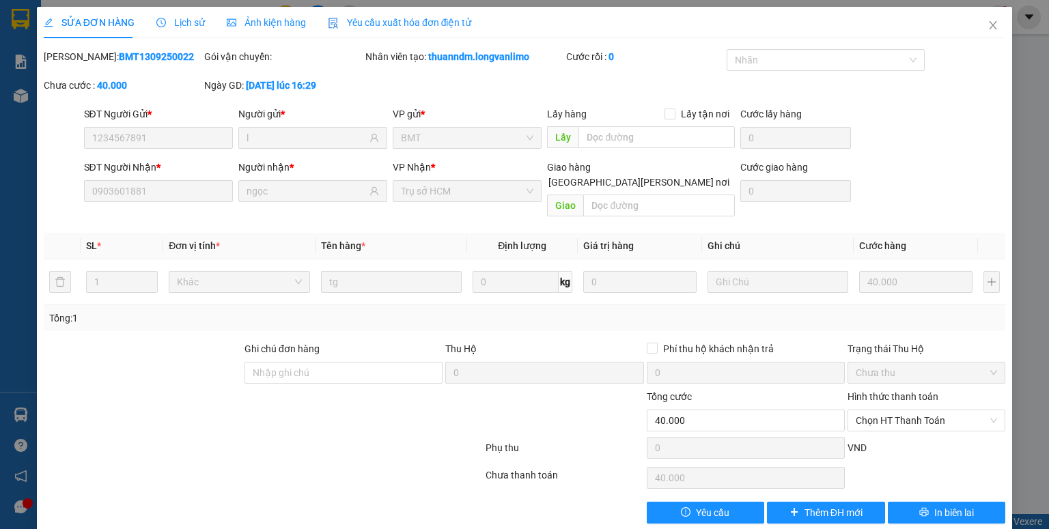
click at [265, 20] on span "Ảnh kiện hàng" at bounding box center [266, 22] width 79 height 11
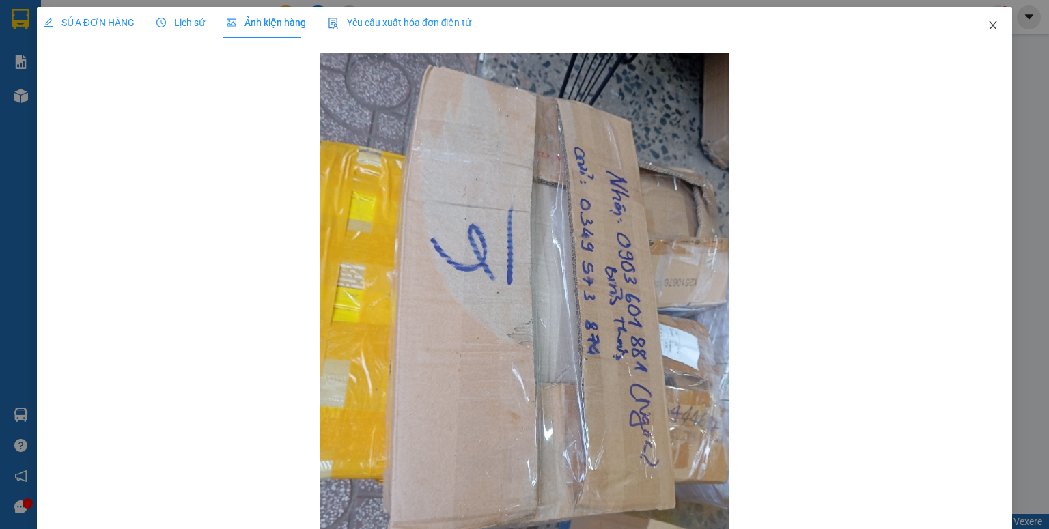
click at [987, 20] on icon "close" at bounding box center [992, 25] width 11 height 11
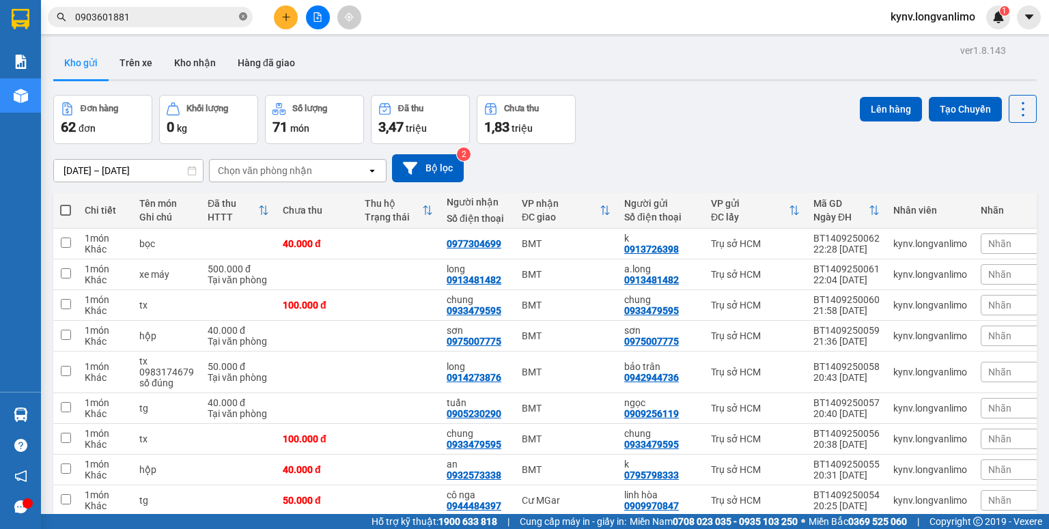
click at [243, 15] on icon "close-circle" at bounding box center [243, 16] width 8 height 8
paste input "0913444697"
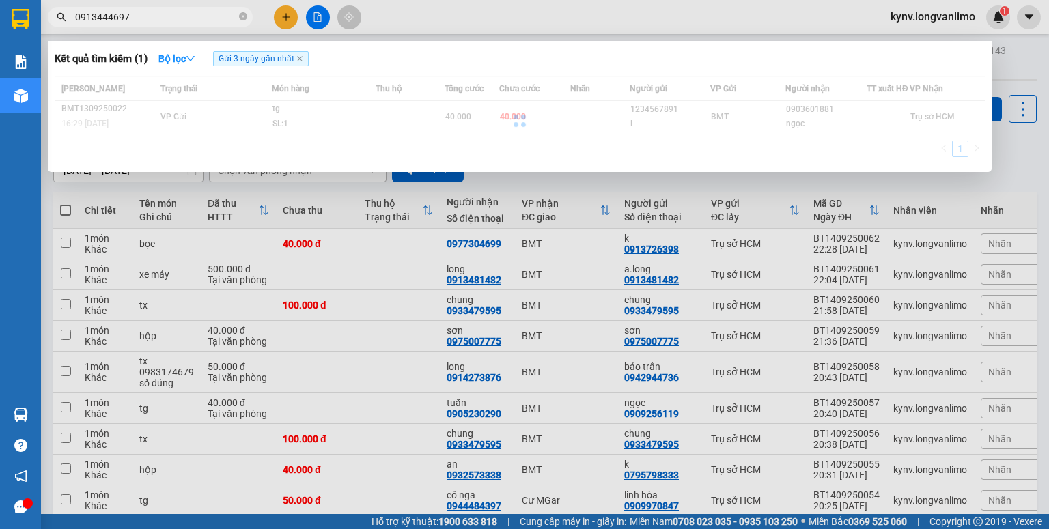
type input "0913444697"
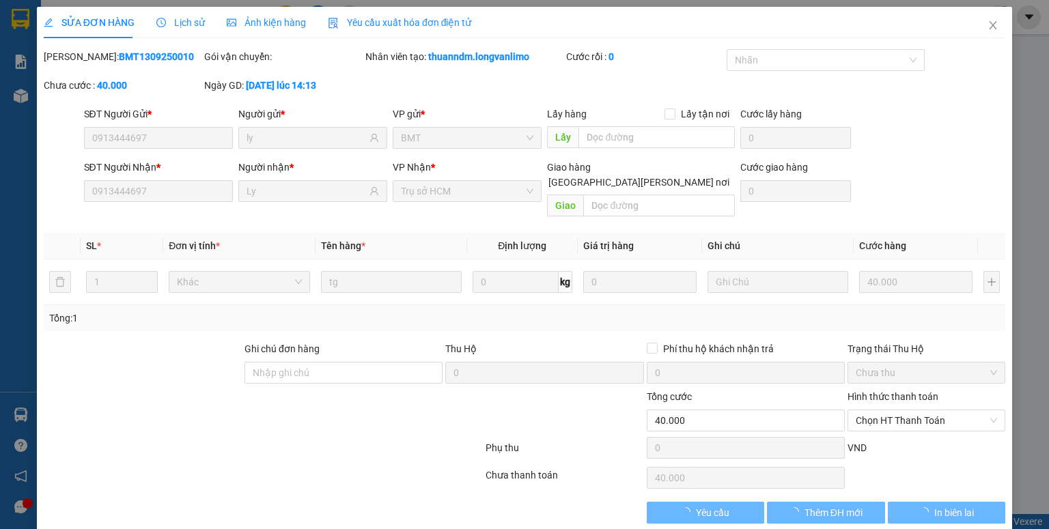
click at [281, 18] on span "Ảnh kiện hàng" at bounding box center [266, 22] width 79 height 11
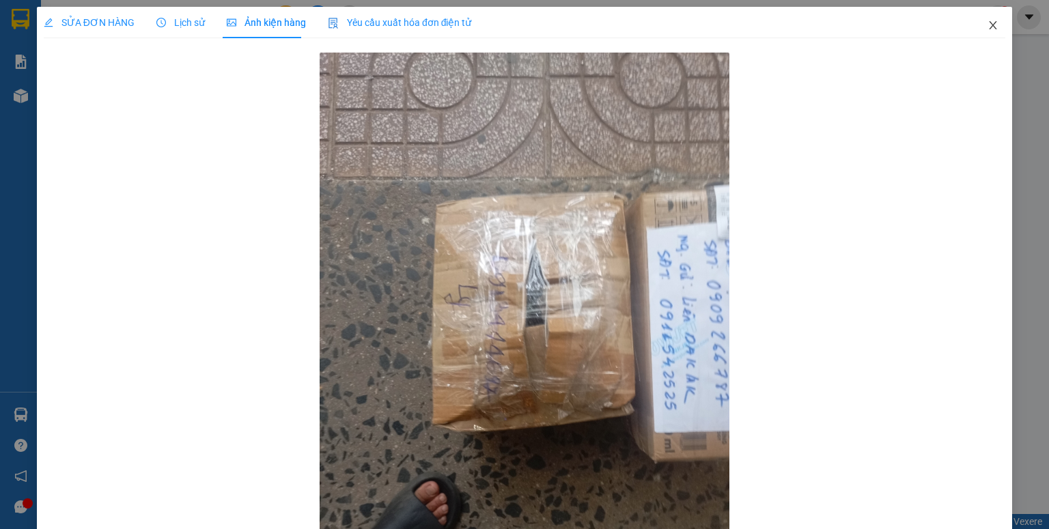
click at [989, 25] on icon "close" at bounding box center [993, 25] width 8 height 8
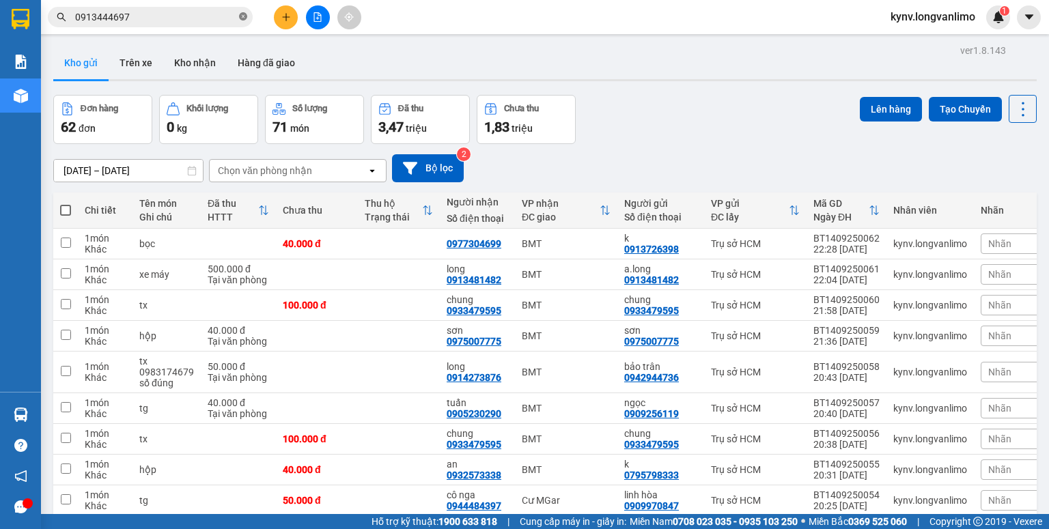
click at [243, 11] on span at bounding box center [243, 17] width 8 height 13
paste input "0971717247"
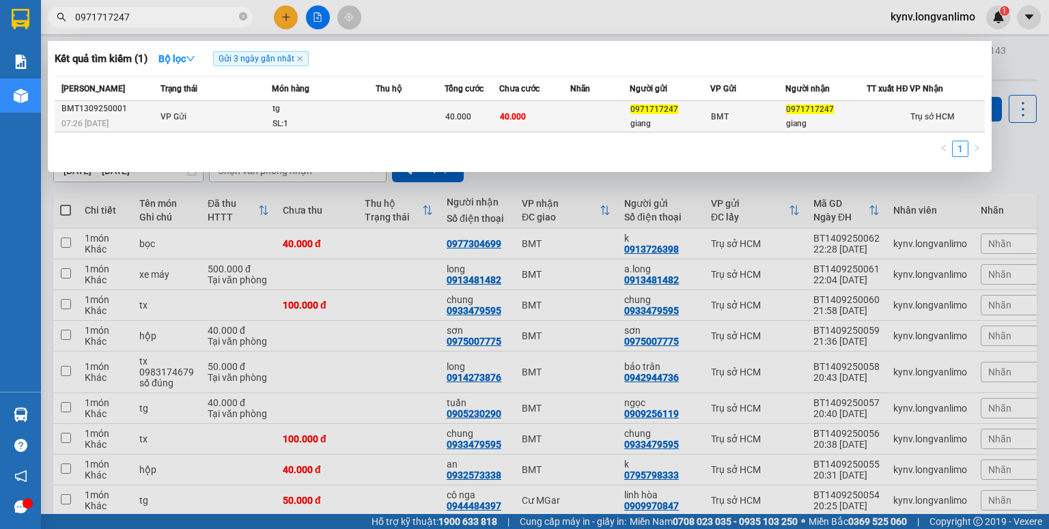
type input "0971717247"
click at [533, 123] on td "40.000" at bounding box center [534, 116] width 71 height 31
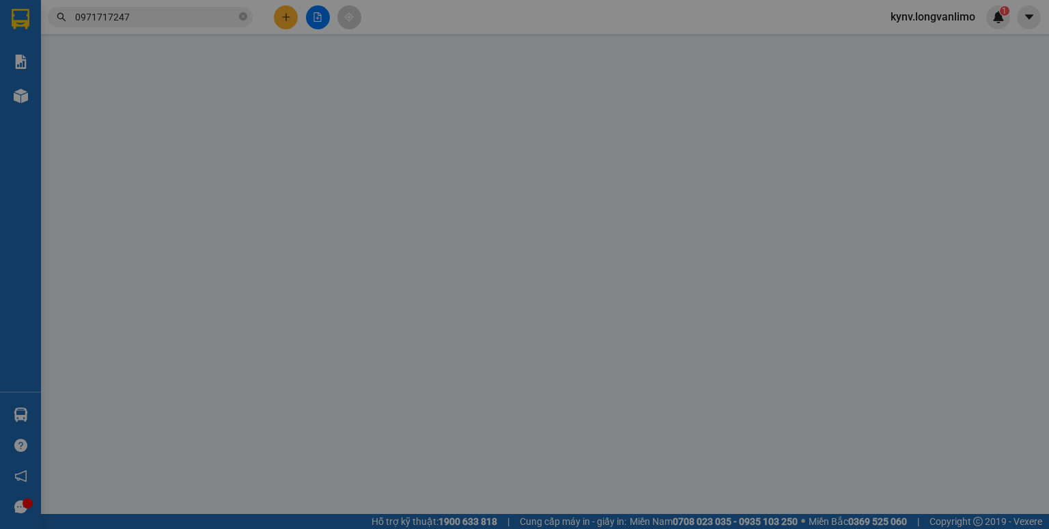
type input "0971717247"
type input "giang"
type input "0971717247"
type input "giang"
type input "40.000"
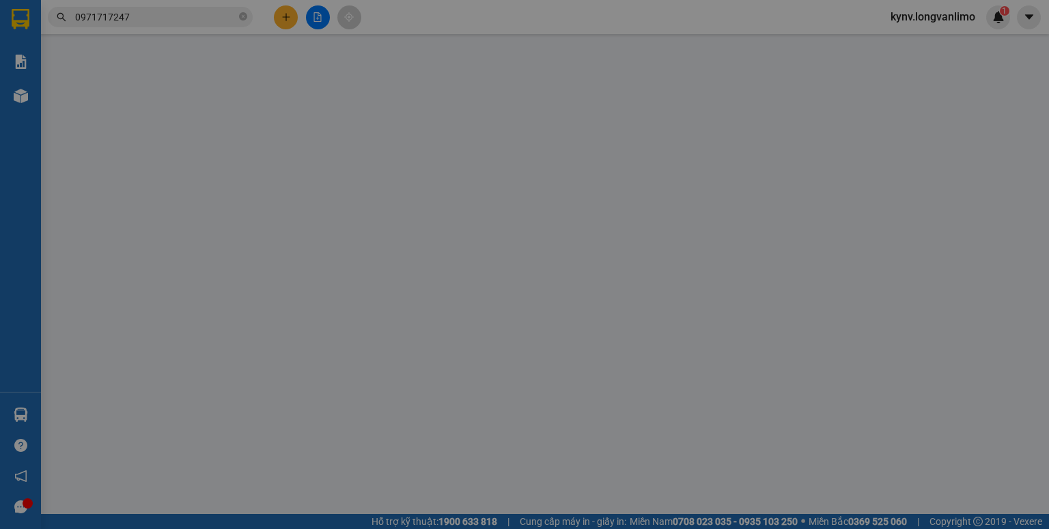
type input "40.000"
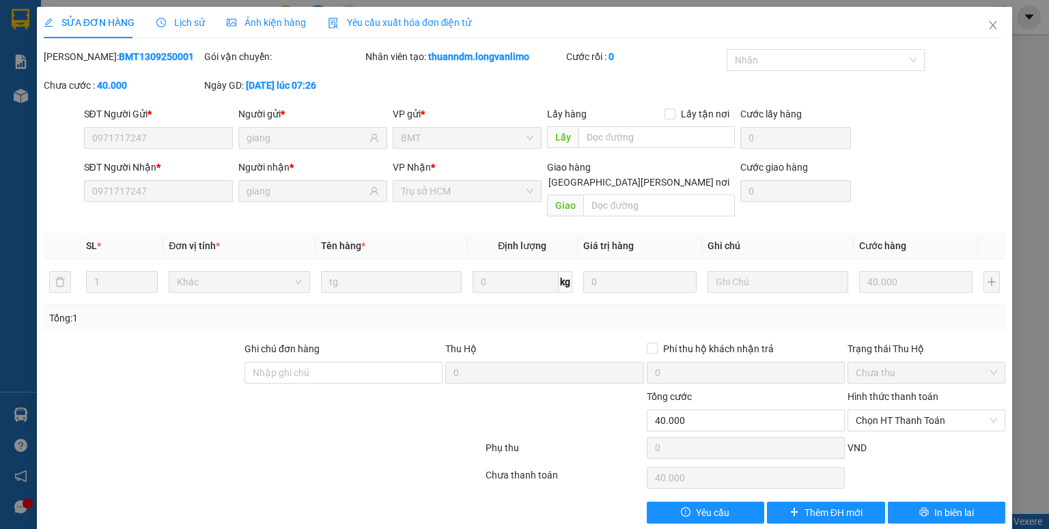
click at [276, 27] on span "Ảnh kiện hàng" at bounding box center [266, 22] width 79 height 11
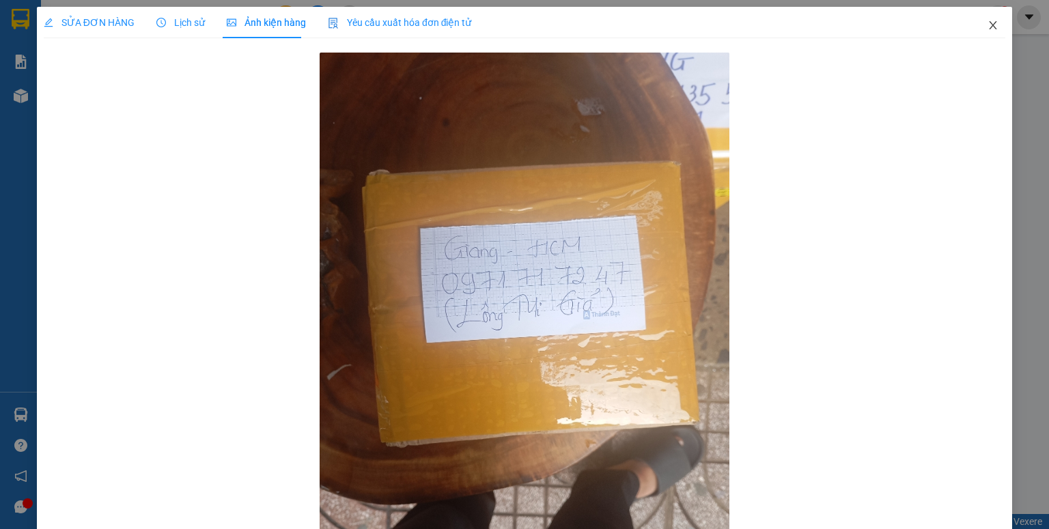
click at [987, 28] on icon "close" at bounding box center [992, 25] width 11 height 11
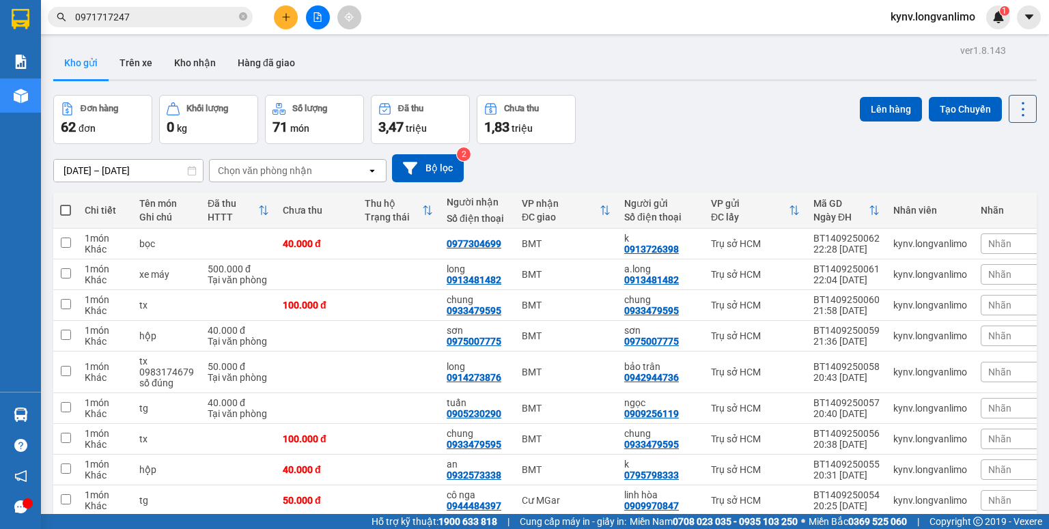
click at [257, 165] on div "Chọn văn phòng nhận" at bounding box center [265, 171] width 94 height 14
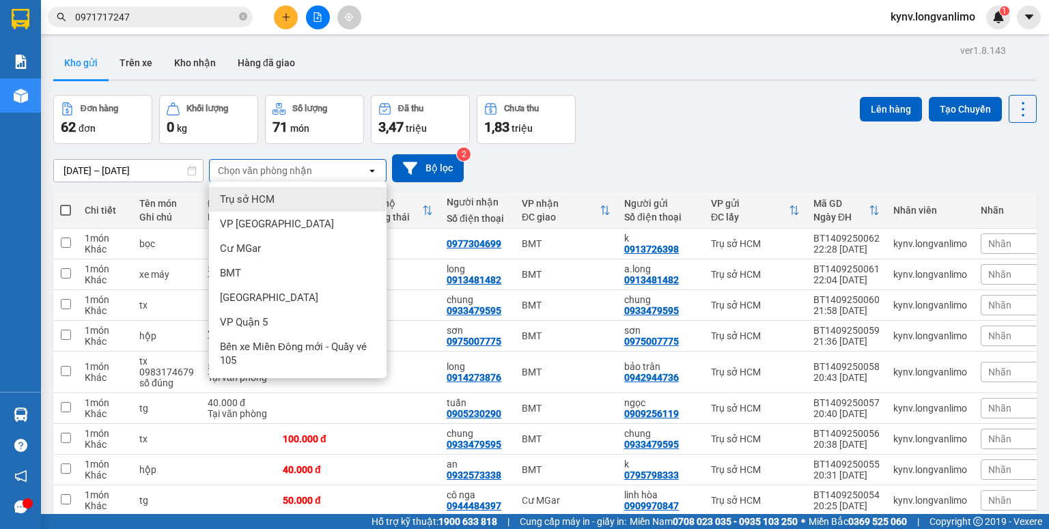
drag, startPoint x: 131, startPoint y: 154, endPoint x: 132, endPoint y: 165, distance: 11.0
click at [131, 153] on div "[DATE] – [DATE] Press the down arrow key to interact with the calendar and sele…" at bounding box center [544, 168] width 983 height 48
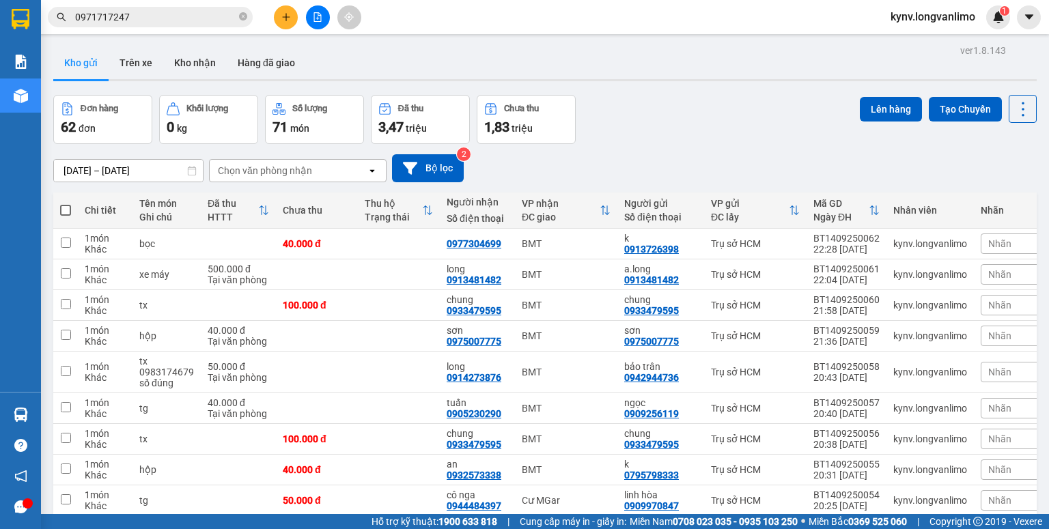
click at [134, 167] on input "[DATE] – [DATE]" at bounding box center [128, 171] width 149 height 22
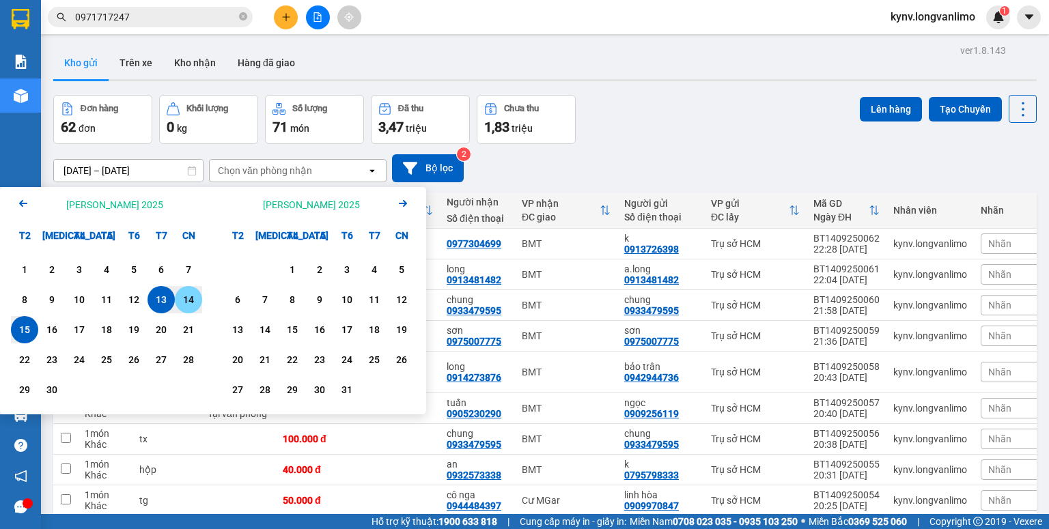
click at [186, 296] on div "14" at bounding box center [188, 300] width 19 height 16
type input "[DATE] – [DATE]"
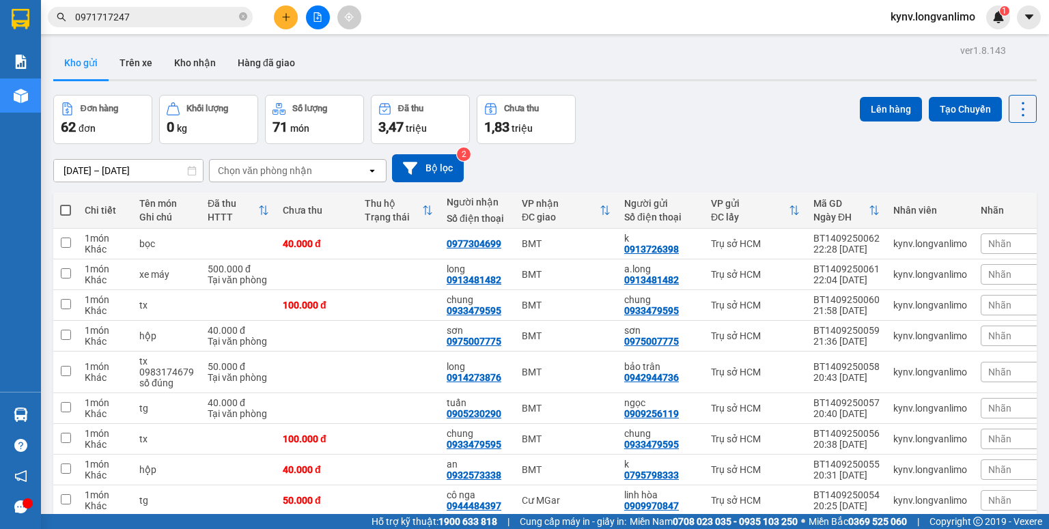
click at [270, 172] on div "Chọn văn phòng nhận" at bounding box center [265, 171] width 94 height 14
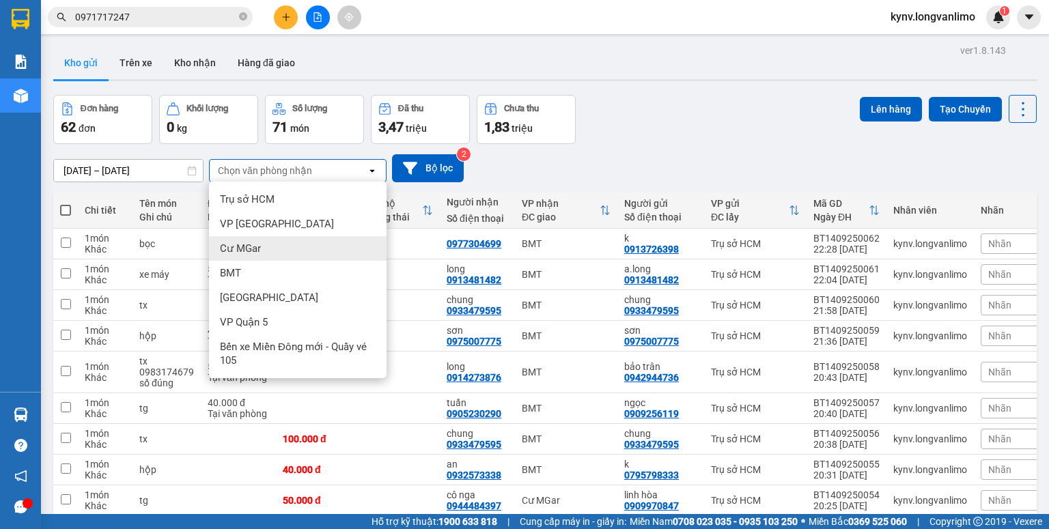
click at [265, 247] on div "Cư MGar" at bounding box center [298, 248] width 178 height 25
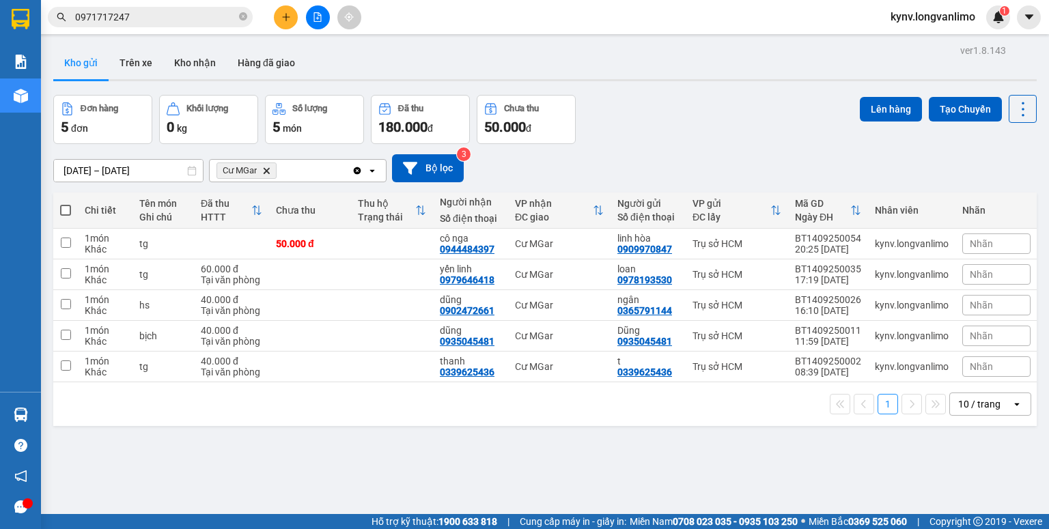
click at [371, 167] on icon "open" at bounding box center [372, 170] width 11 height 11
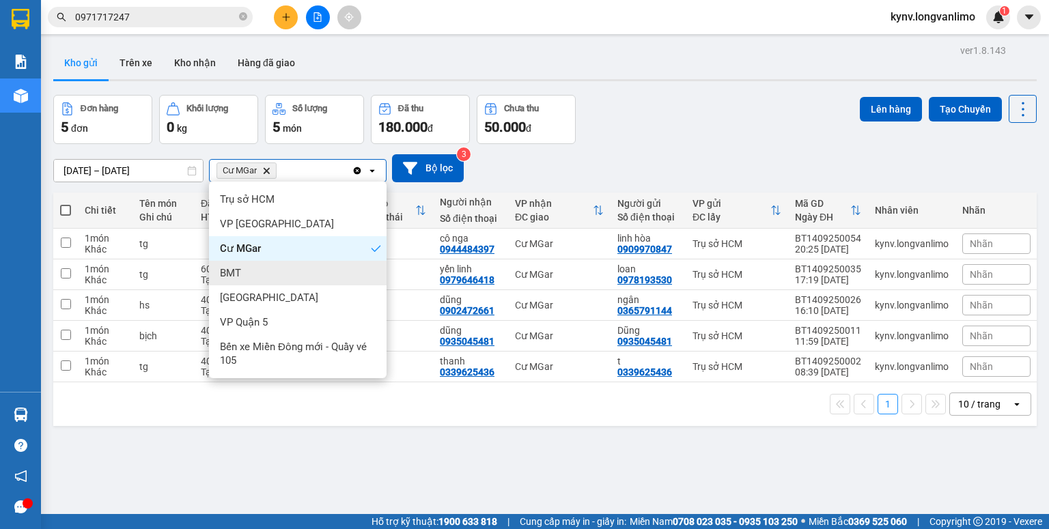
click at [246, 272] on div "BMT" at bounding box center [298, 273] width 178 height 25
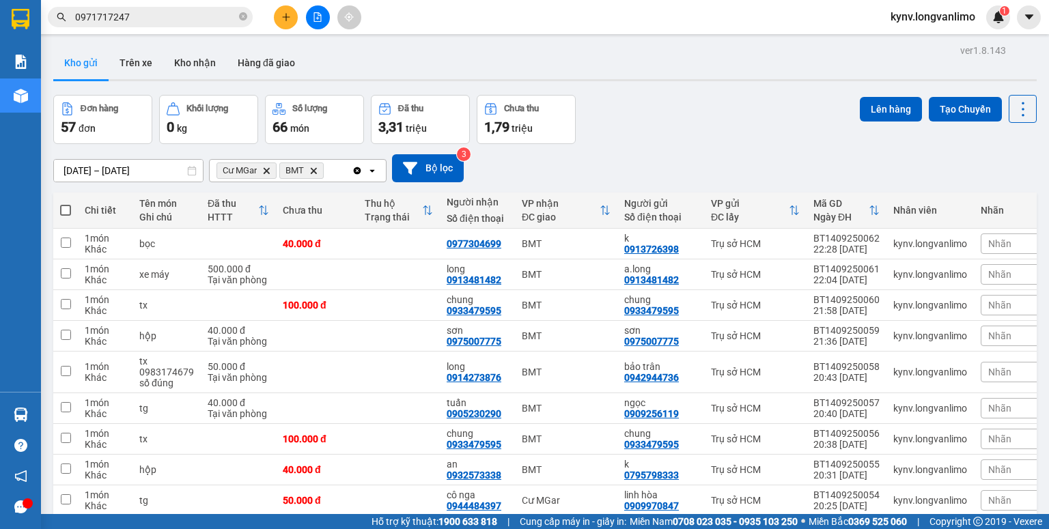
scroll to position [91, 0]
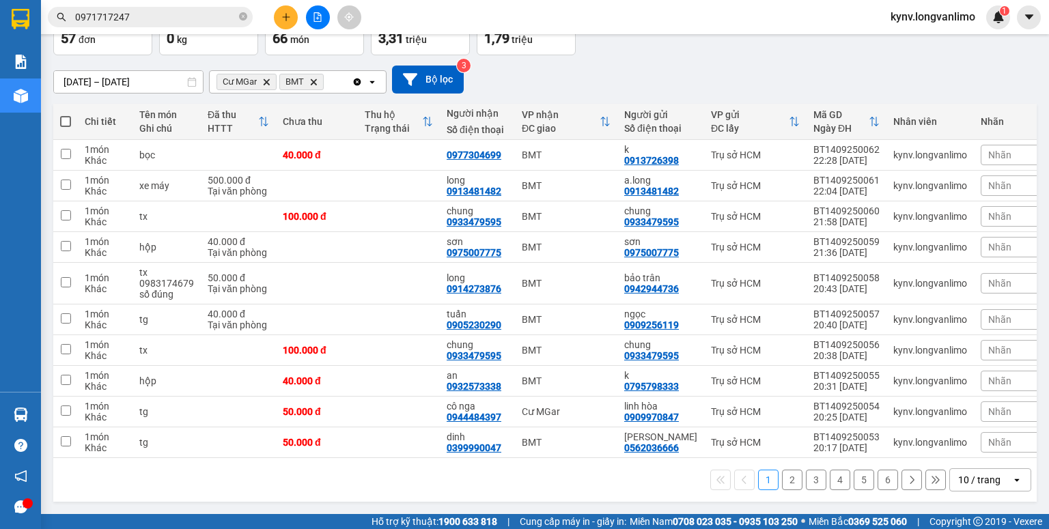
click at [982, 477] on div "10 / trang" at bounding box center [979, 480] width 42 height 14
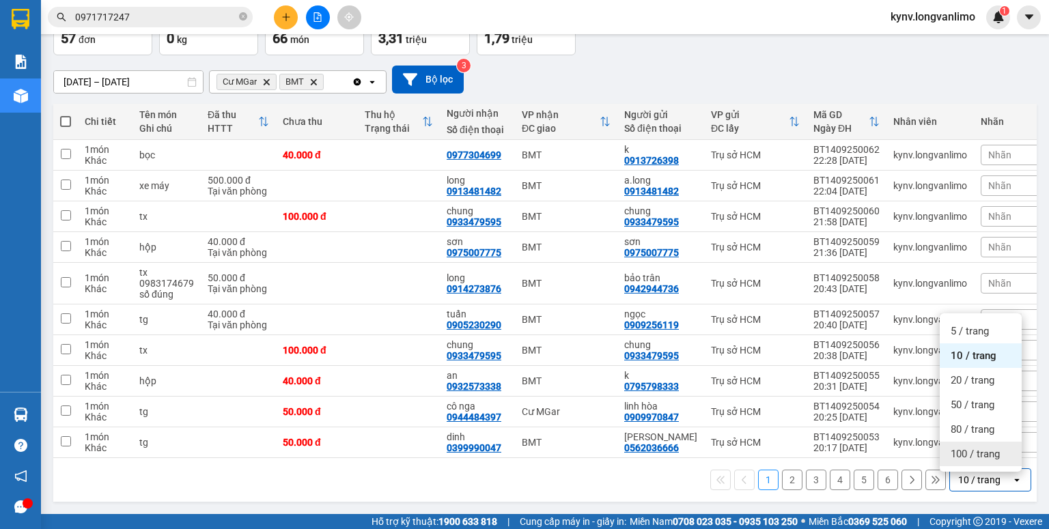
click at [968, 458] on div "100 / trang" at bounding box center [980, 454] width 82 height 25
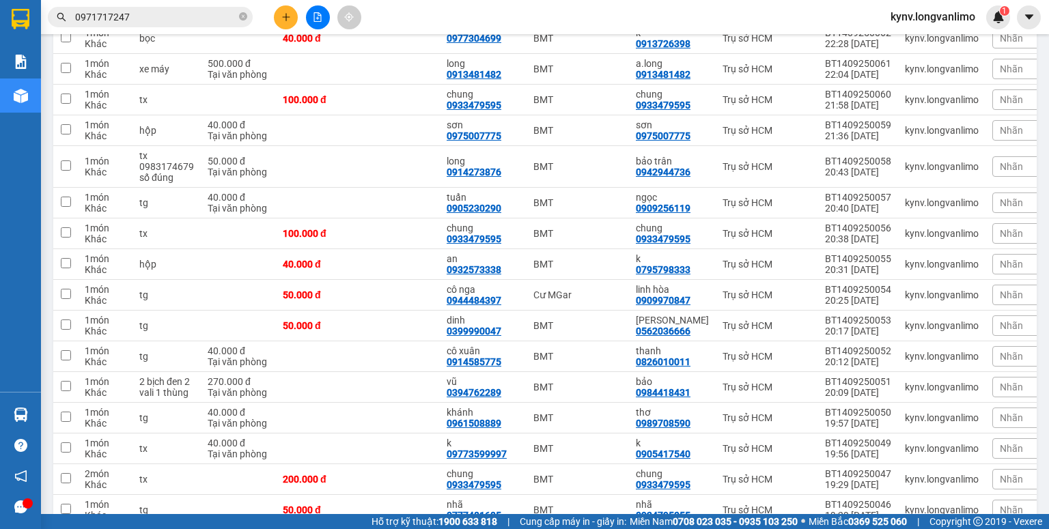
scroll to position [0, 0]
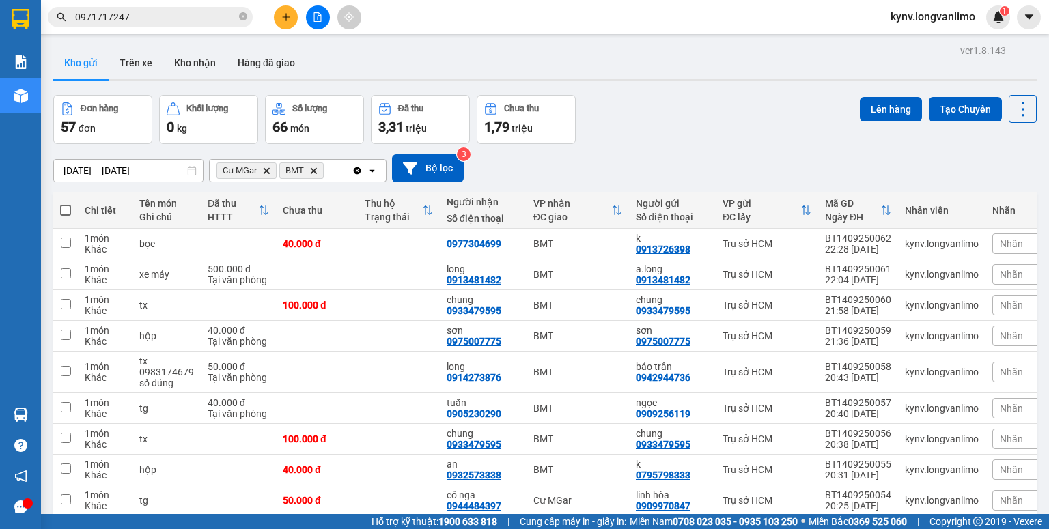
click at [314, 171] on icon "BMT, close by backspace" at bounding box center [314, 170] width 6 height 6
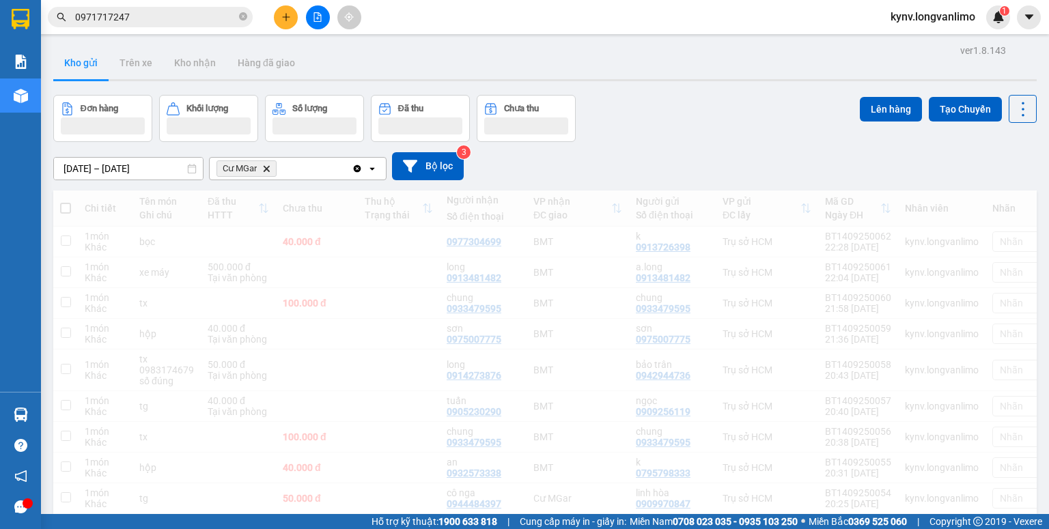
click at [267, 172] on span "Cư MGar Delete" at bounding box center [246, 168] width 60 height 16
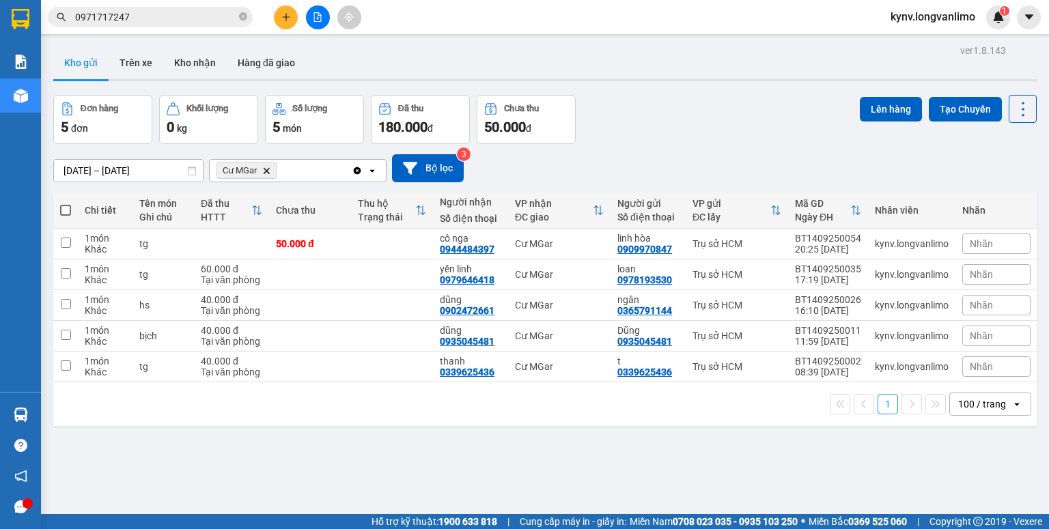
click at [267, 169] on icon "Delete" at bounding box center [266, 171] width 8 height 8
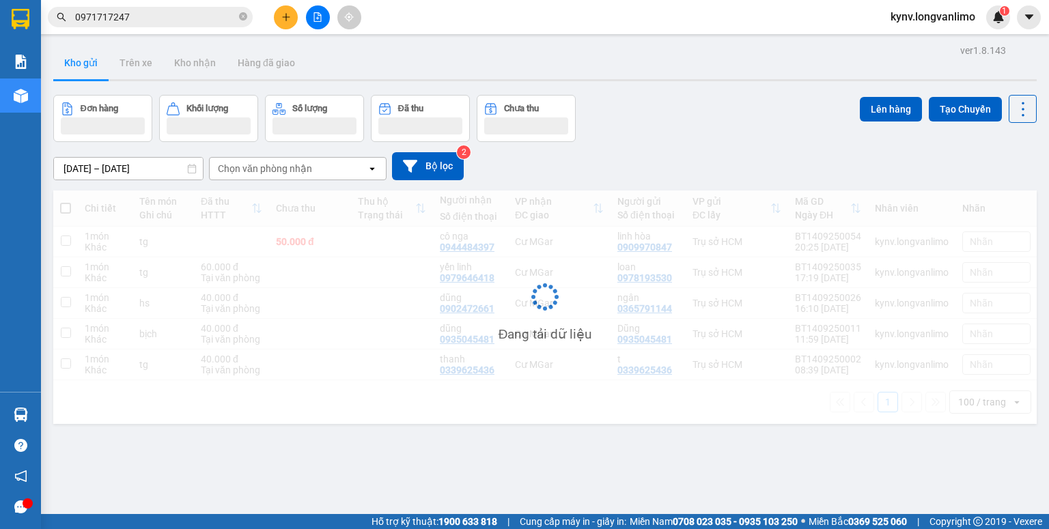
click at [371, 169] on icon "open" at bounding box center [372, 168] width 11 height 11
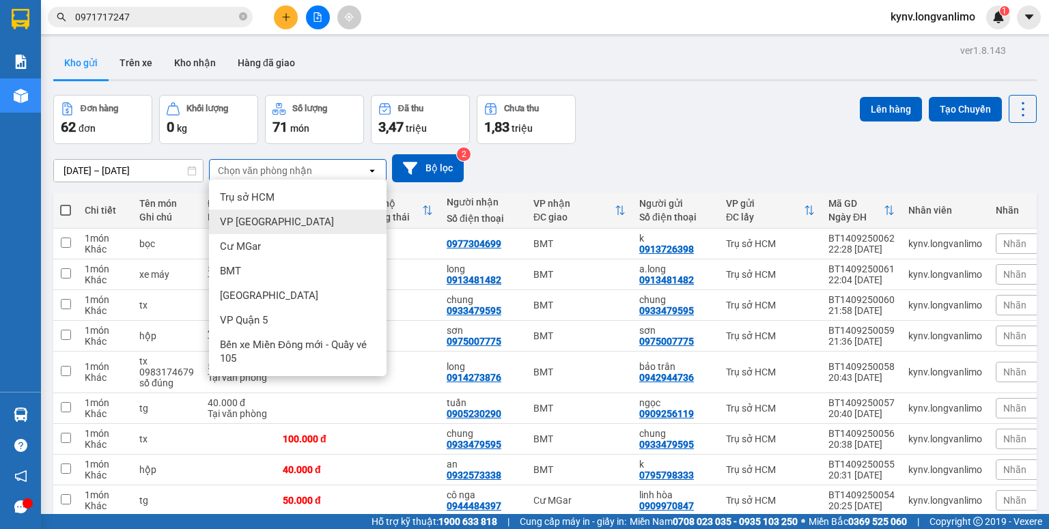
click at [276, 215] on div "VP [GEOGRAPHIC_DATA]" at bounding box center [298, 222] width 178 height 25
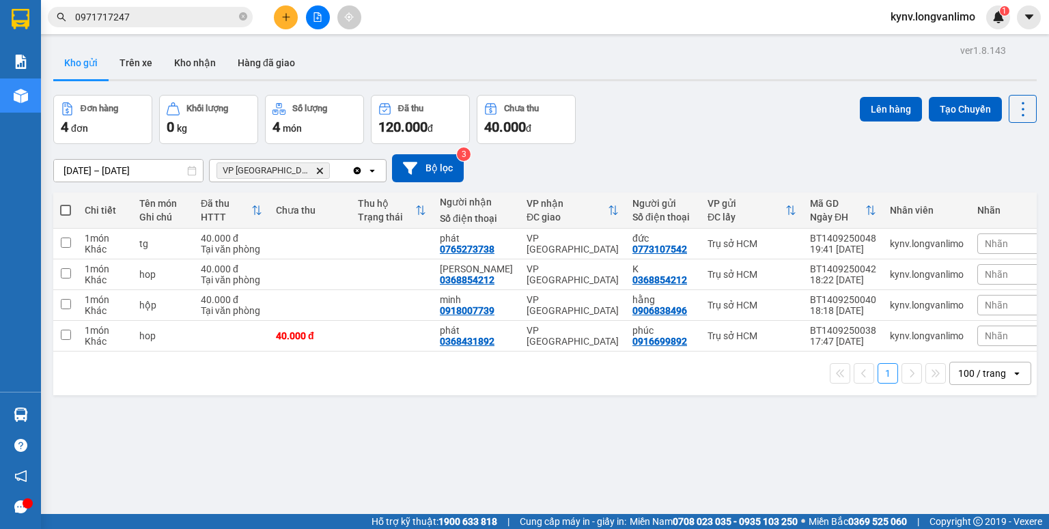
click at [356, 169] on icon "Clear all" at bounding box center [357, 170] width 11 height 11
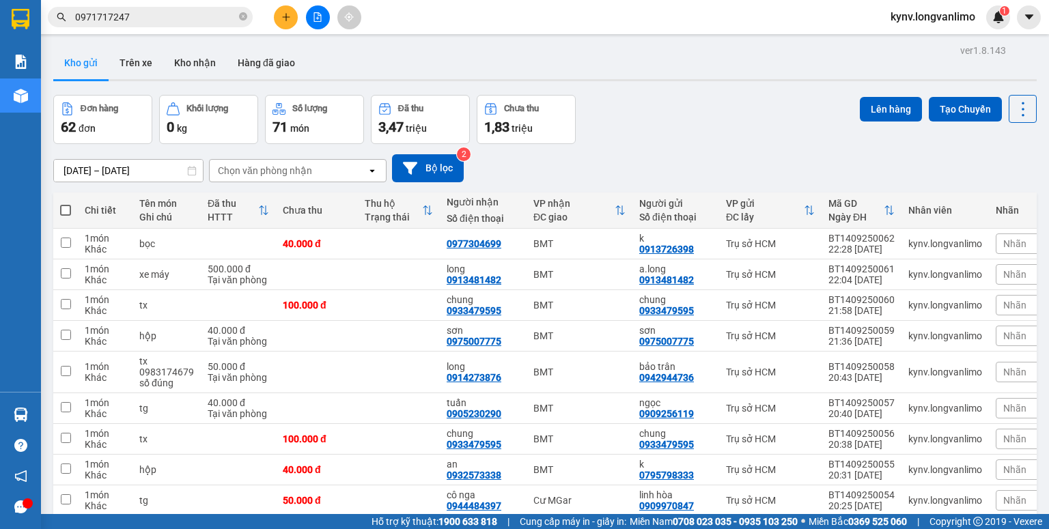
click at [375, 172] on icon "open" at bounding box center [372, 170] width 11 height 11
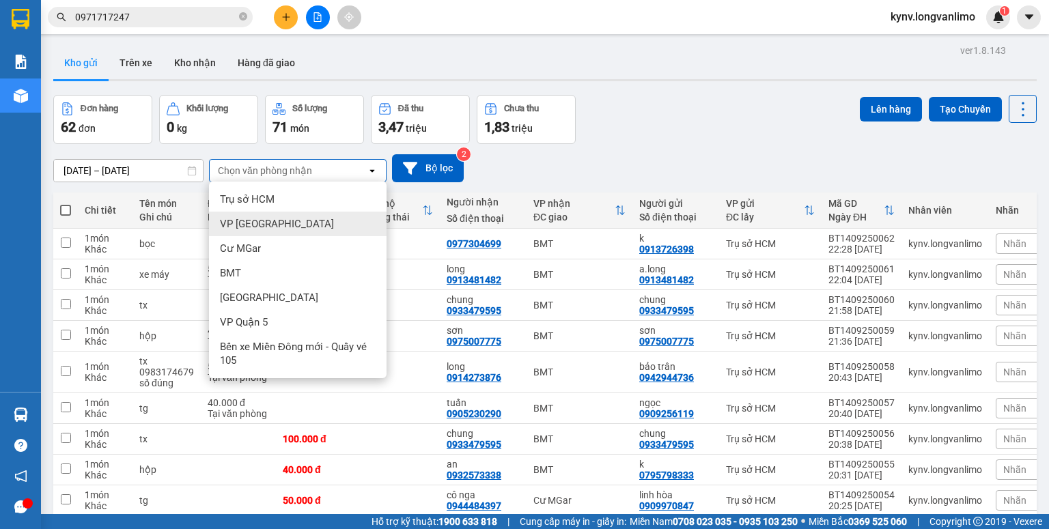
click at [270, 221] on div "VP [GEOGRAPHIC_DATA]" at bounding box center [298, 224] width 178 height 25
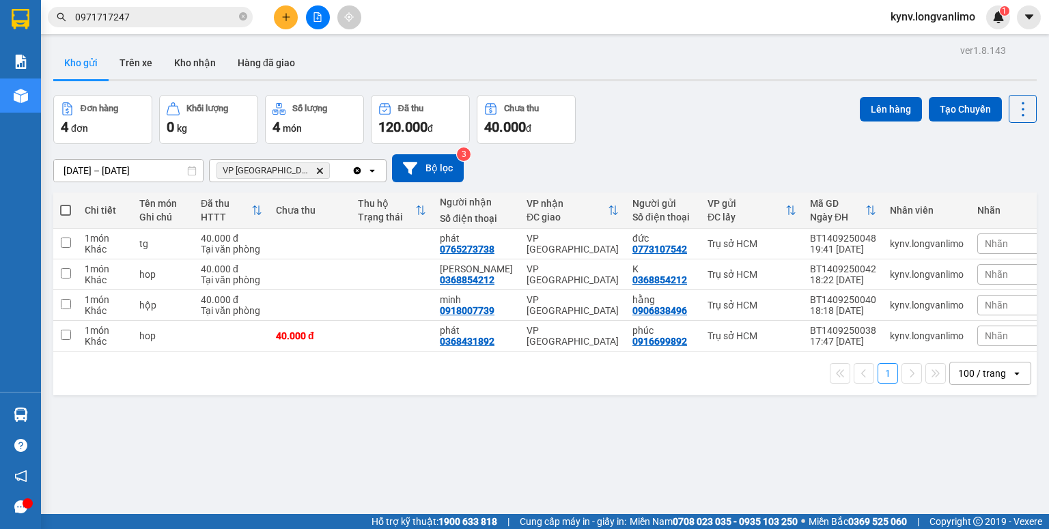
click at [315, 169] on icon "Delete" at bounding box center [319, 171] width 8 height 8
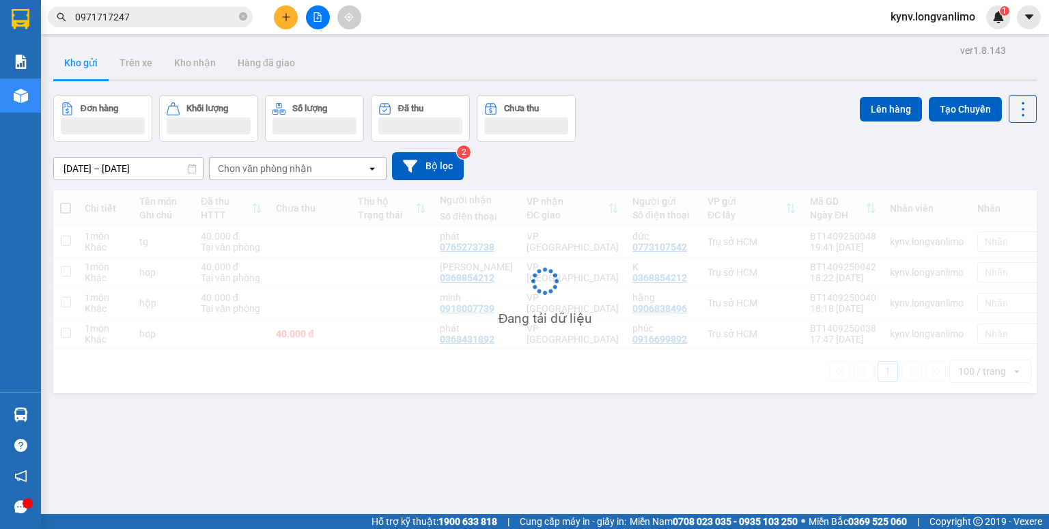
click at [369, 171] on icon "open" at bounding box center [372, 168] width 11 height 11
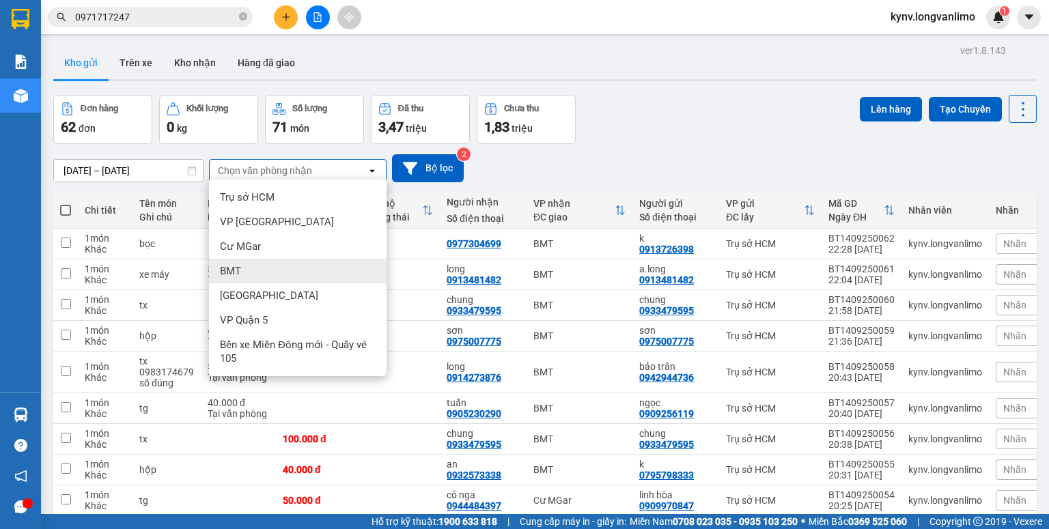
click at [246, 268] on div "BMT" at bounding box center [298, 271] width 178 height 25
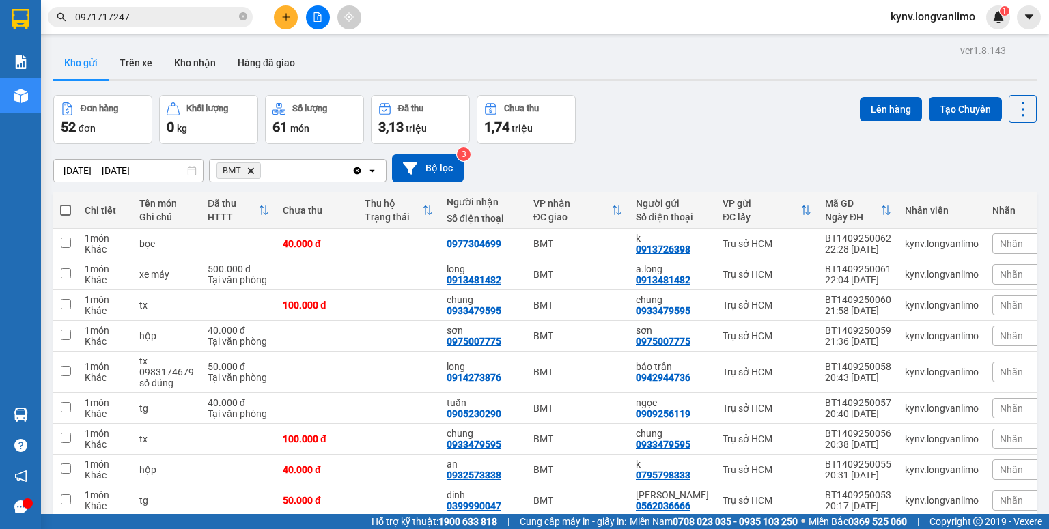
click at [373, 168] on icon "open" at bounding box center [372, 170] width 11 height 11
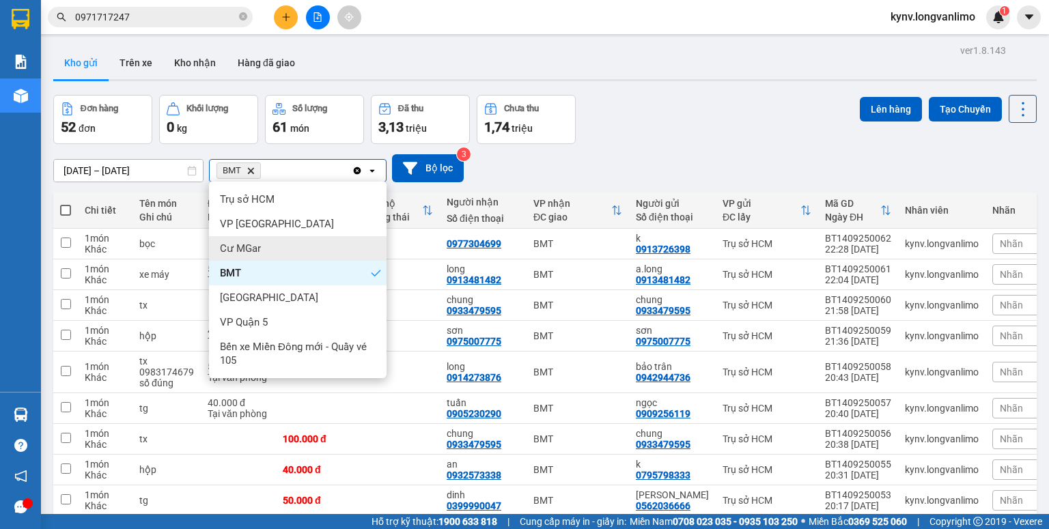
click at [272, 253] on div "Cư MGar" at bounding box center [298, 248] width 178 height 25
